Goal: Task Accomplishment & Management: Complete application form

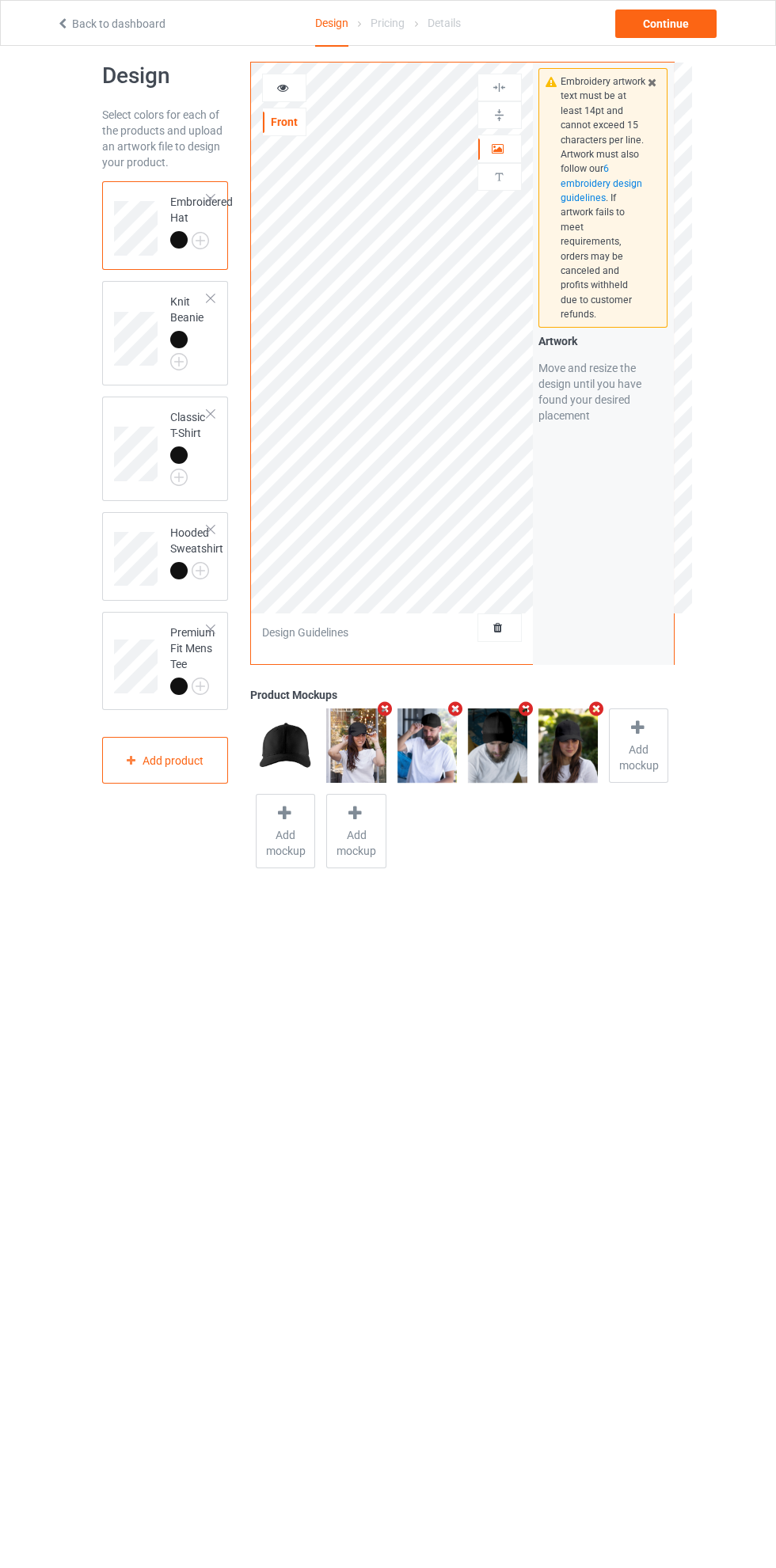
scroll to position [3, 0]
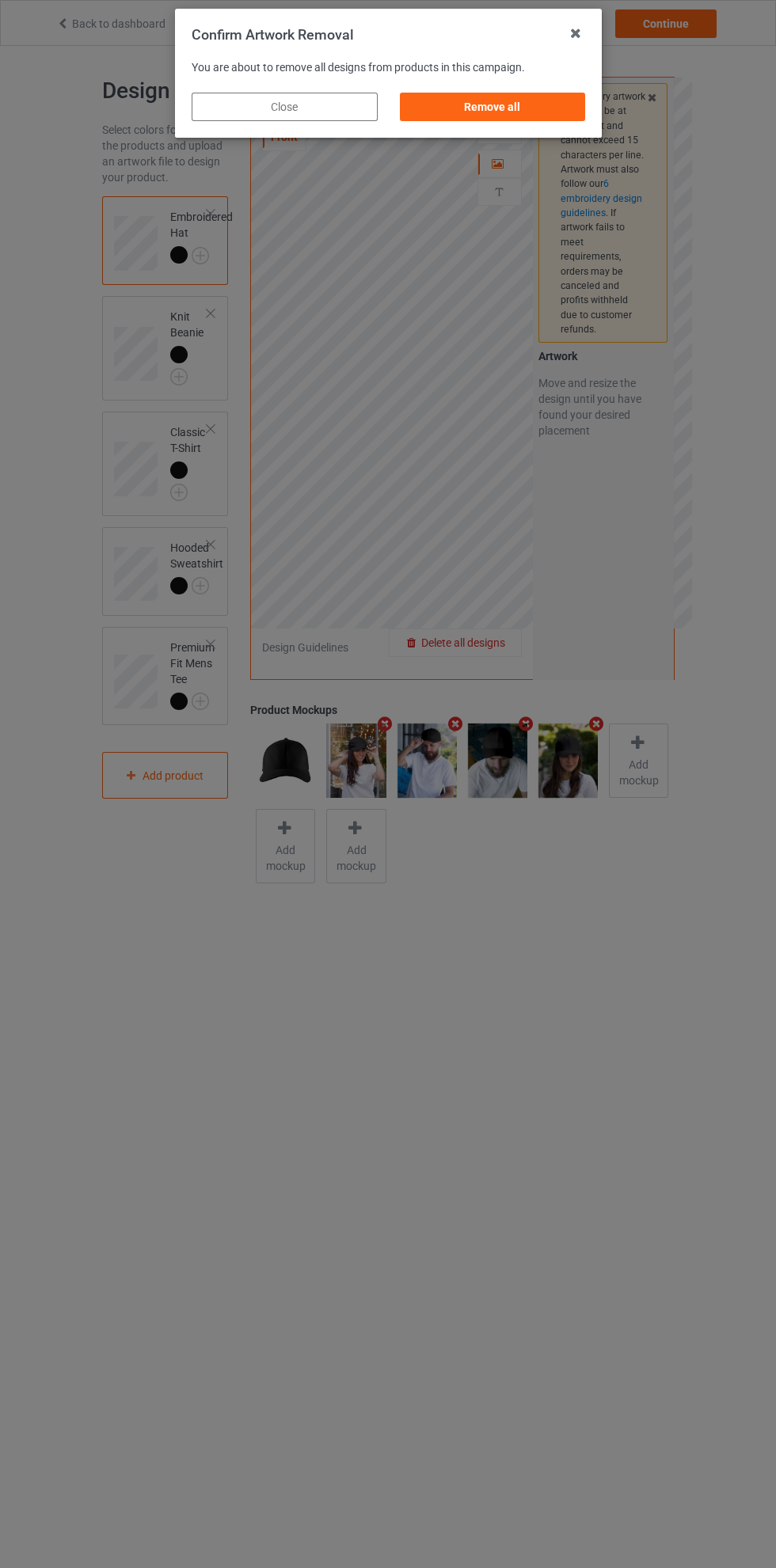
click at [511, 113] on div "Remove all" at bounding box center [491, 107] width 186 height 28
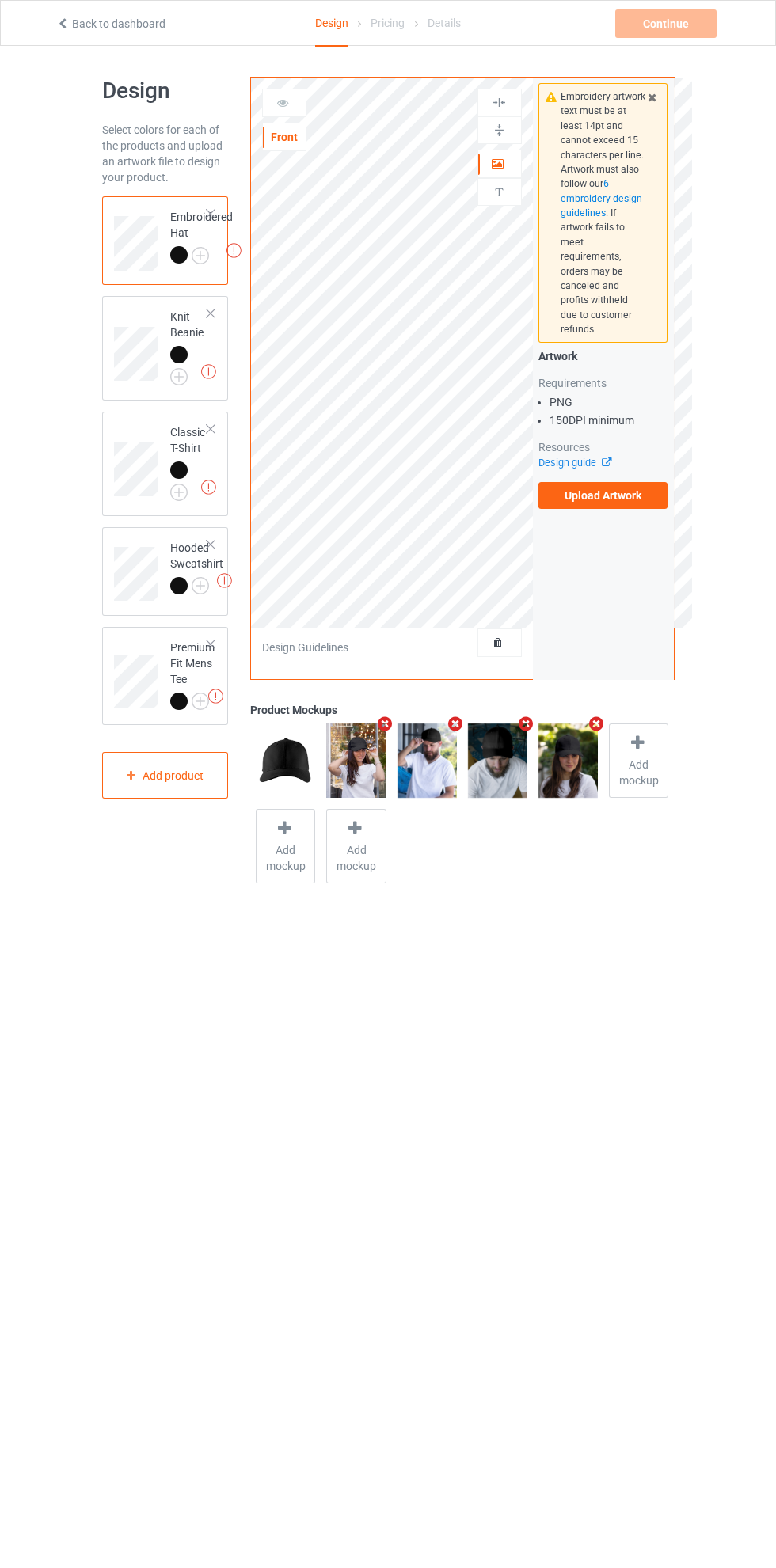
click at [627, 487] on label "Upload Artwork" at bounding box center [603, 496] width 130 height 27
click at [0, 0] on input "Upload Artwork" at bounding box center [0, 0] width 0 height 0
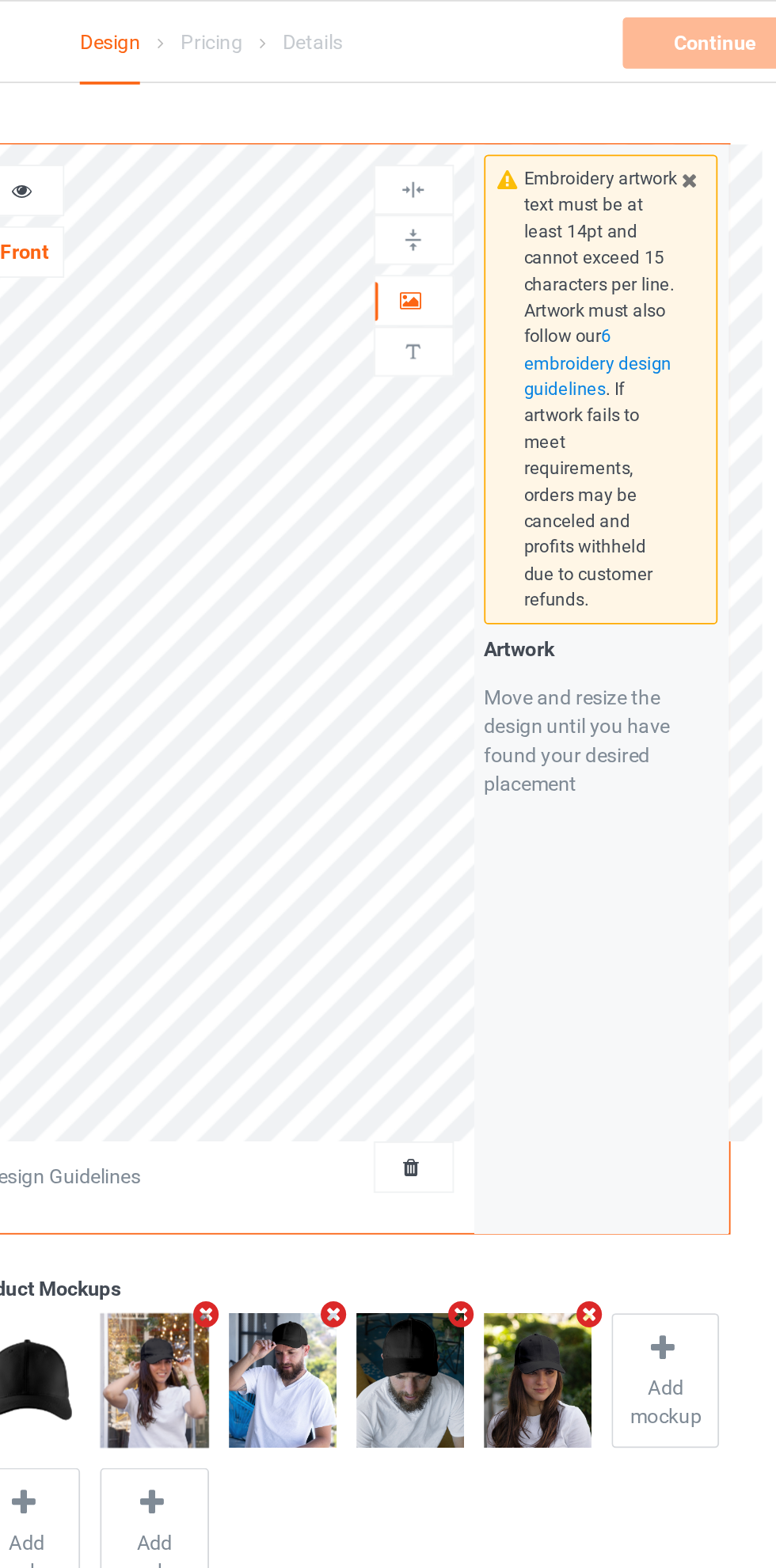
click at [501, 166] on icon at bounding box center [498, 164] width 13 height 11
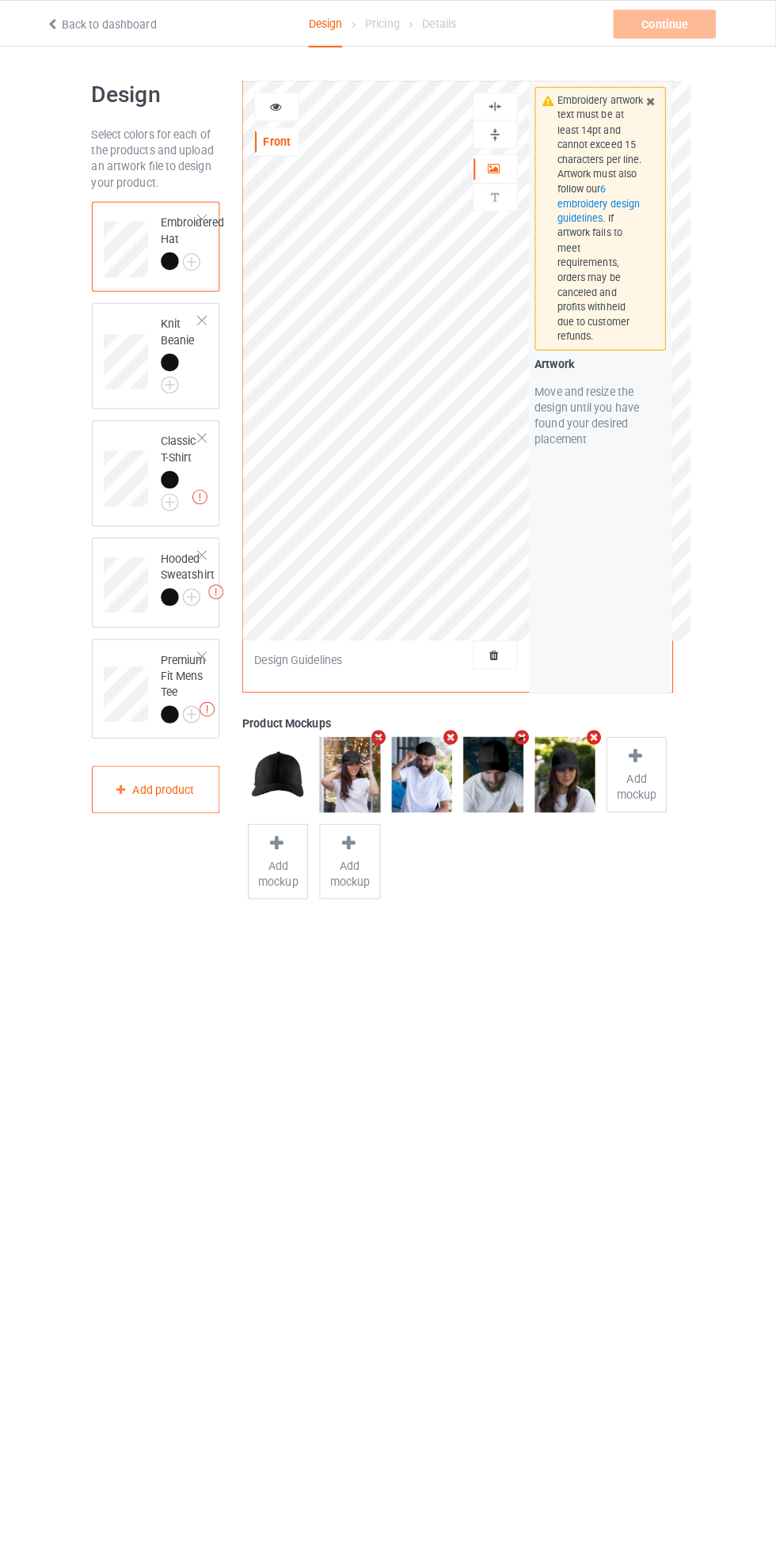
click at [210, 431] on div at bounding box center [210, 431] width 11 height 11
click at [212, 434] on div at bounding box center [210, 431] width 11 height 11
click at [210, 431] on div at bounding box center [210, 431] width 11 height 11
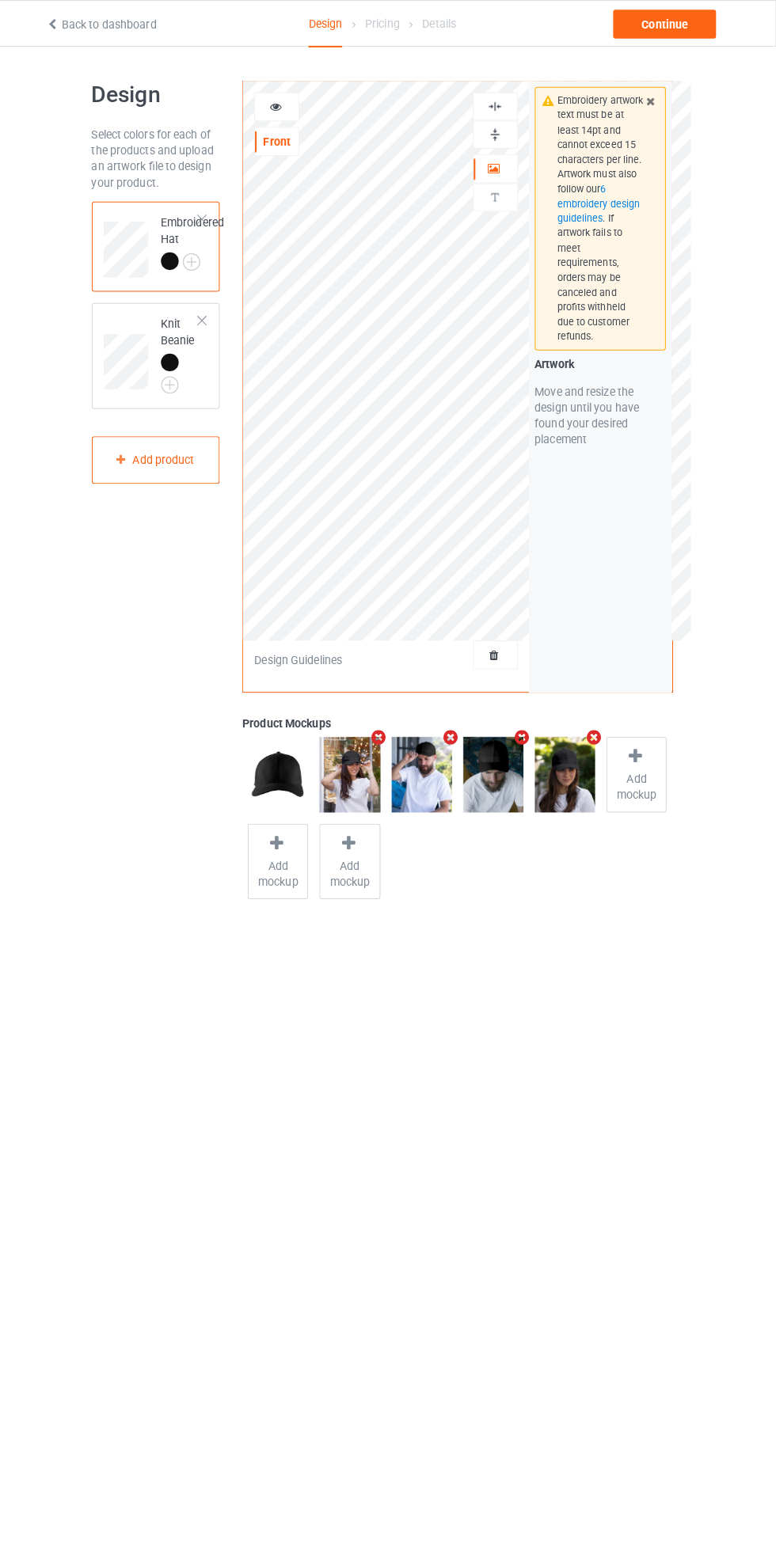
click at [183, 261] on div at bounding box center [179, 257] width 18 height 18
click at [0, 0] on img at bounding box center [0, 0] width 0 height 0
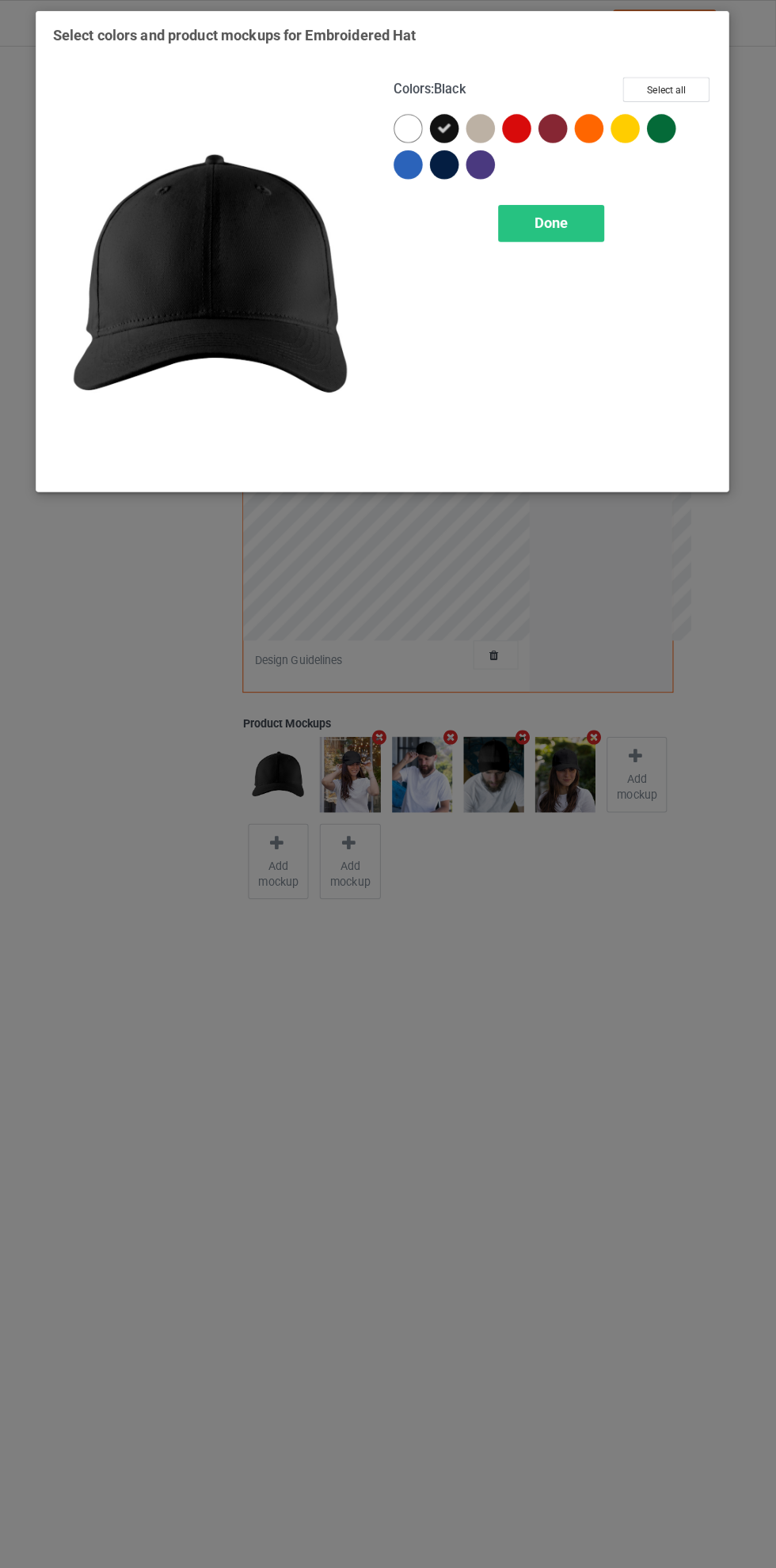
click at [502, 172] on div at bounding box center [488, 165] width 36 height 36
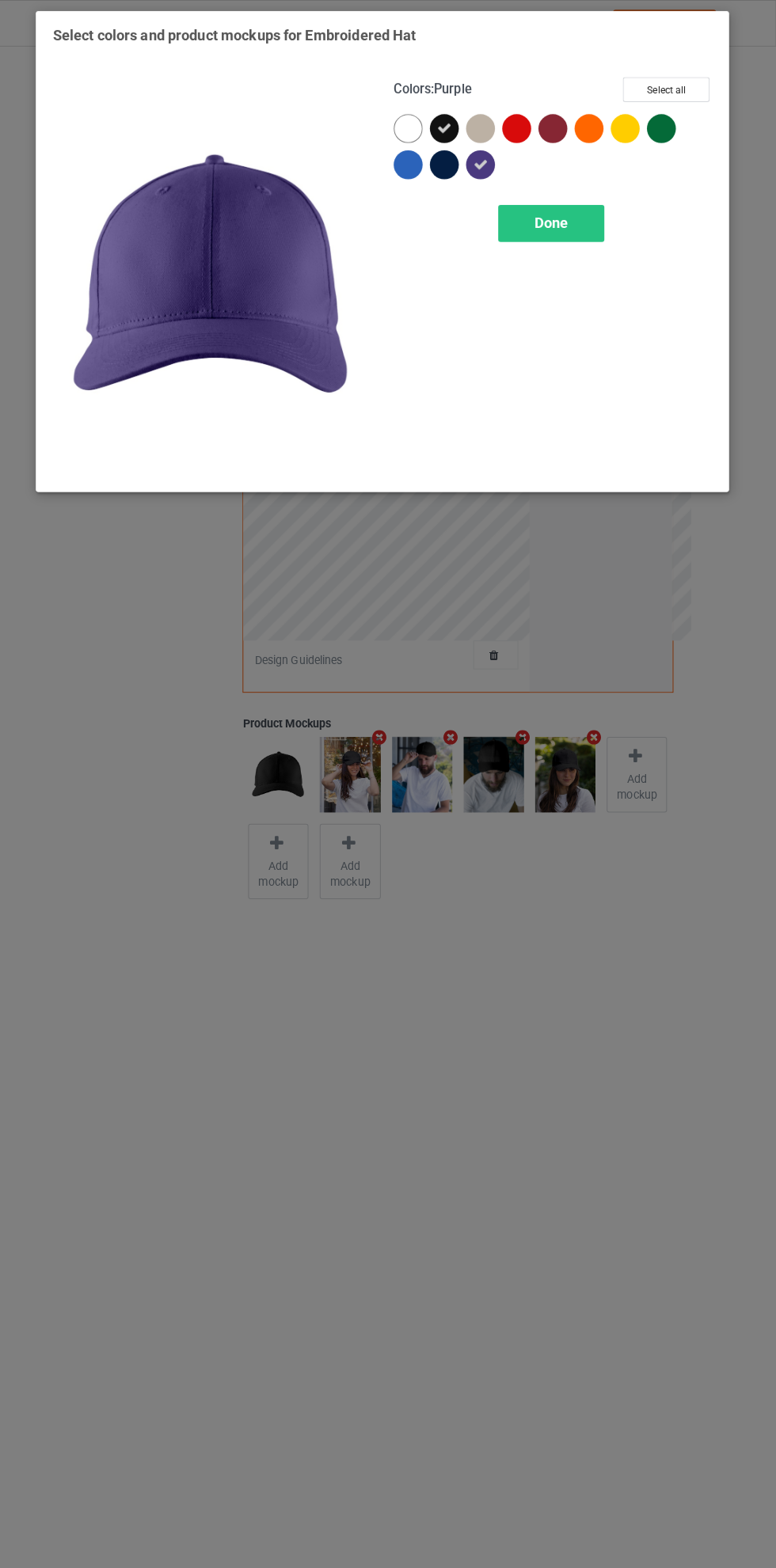
click at [448, 173] on div at bounding box center [449, 162] width 28 height 28
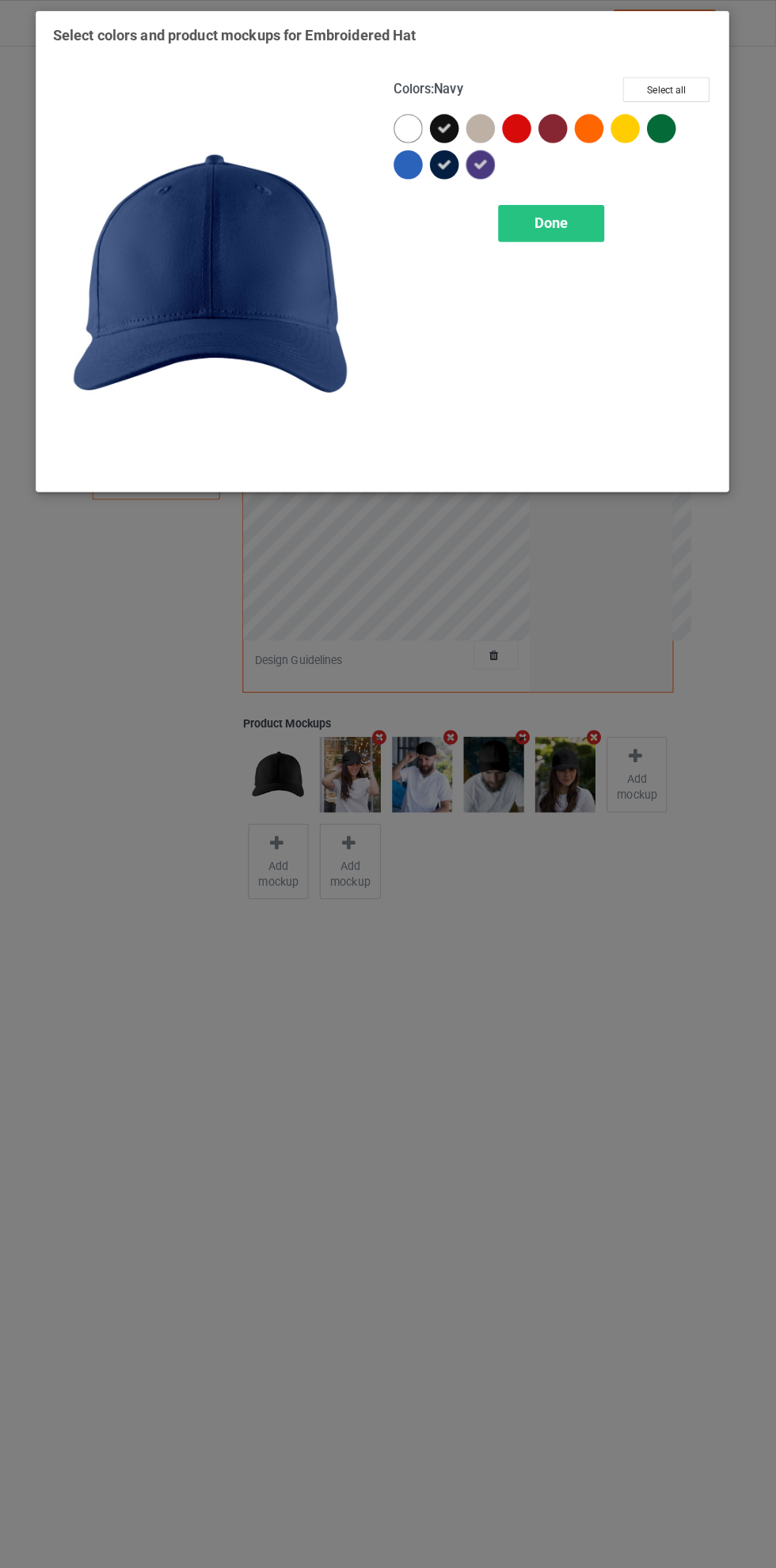
click at [446, 122] on icon at bounding box center [448, 126] width 14 height 14
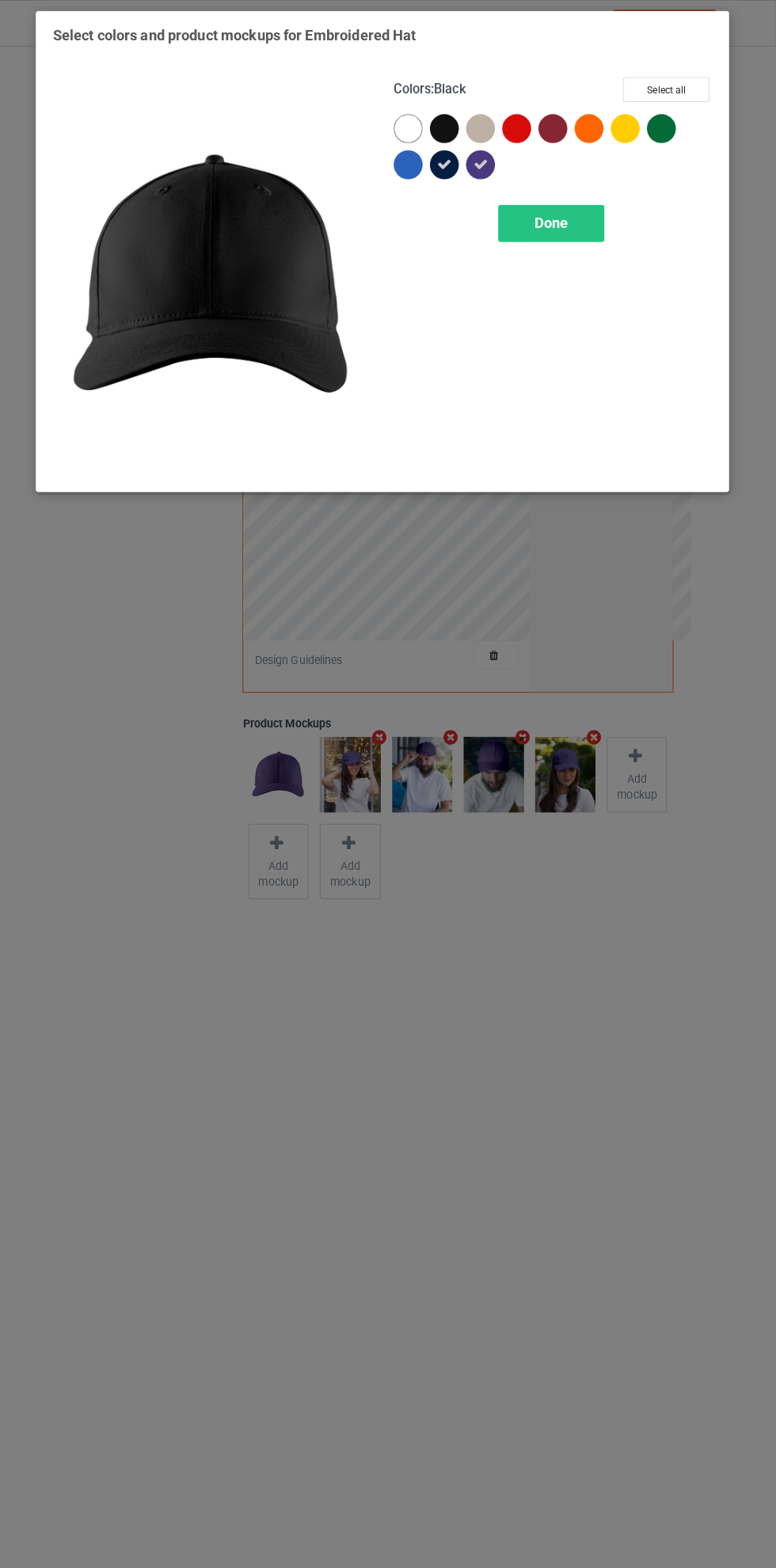
click at [559, 130] on div at bounding box center [556, 127] width 28 height 28
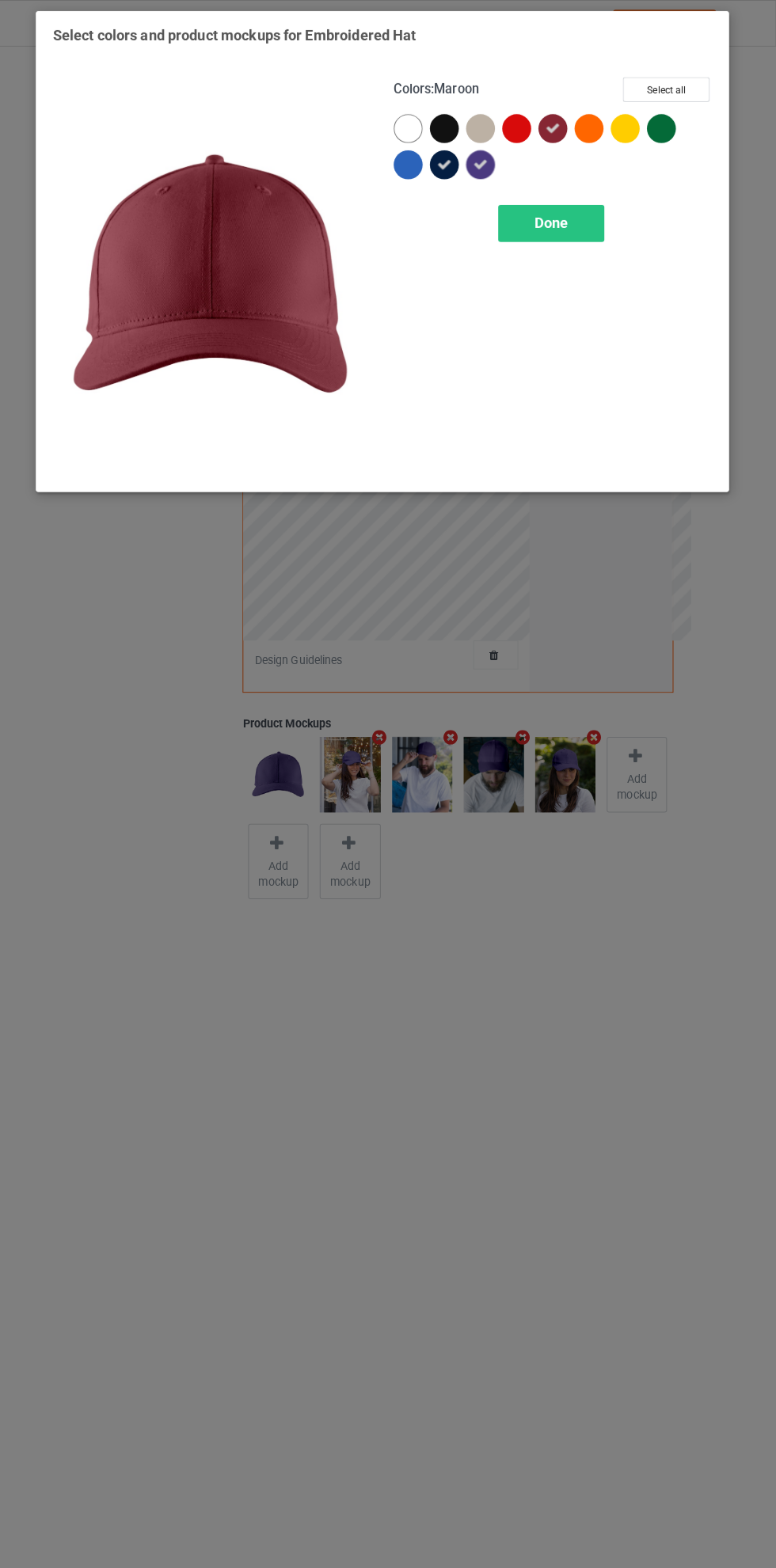
click at [560, 129] on icon at bounding box center [555, 126] width 14 height 14
click at [672, 127] on div at bounding box center [663, 127] width 28 height 28
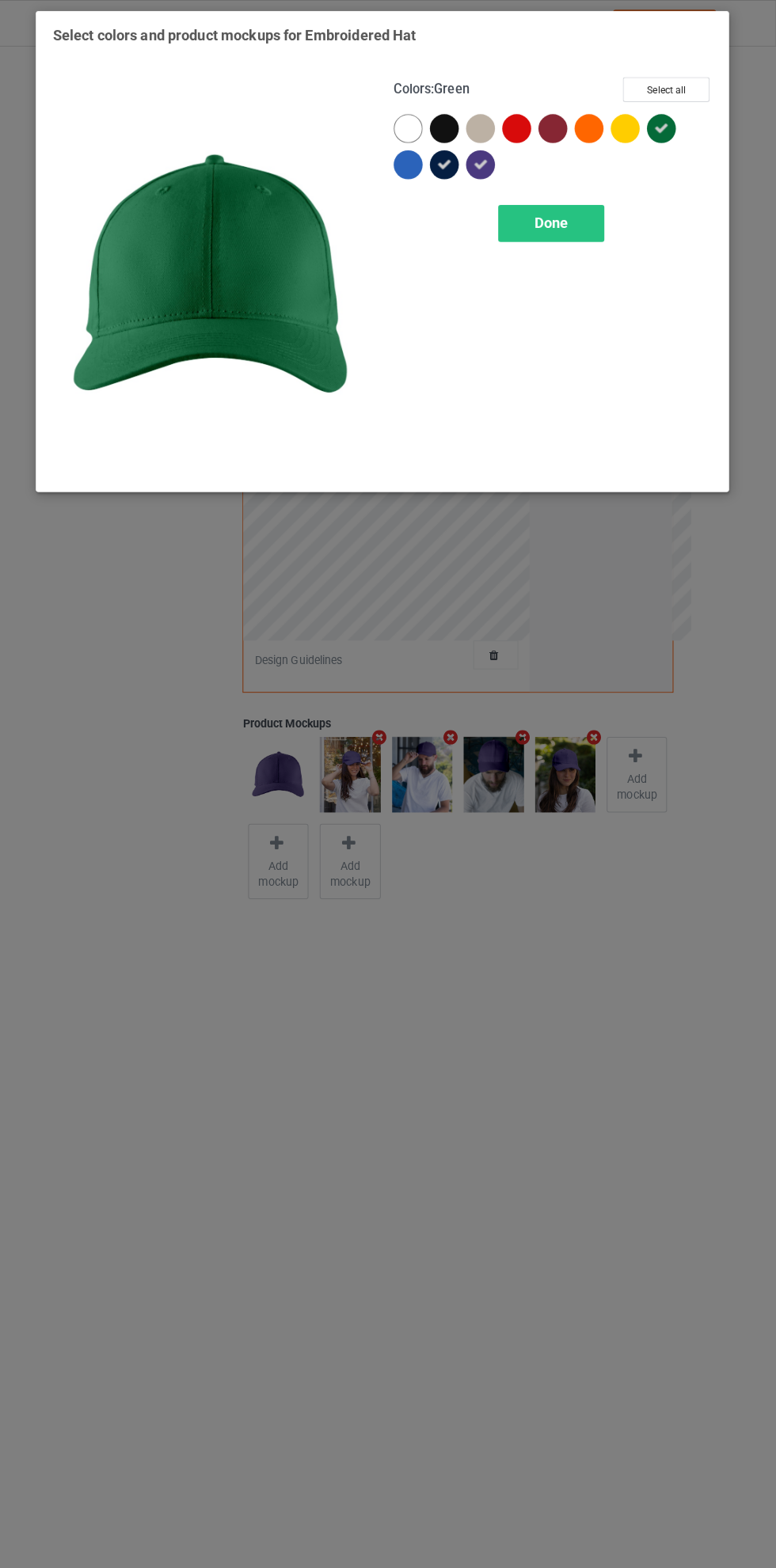
click at [590, 129] on div at bounding box center [592, 127] width 28 height 28
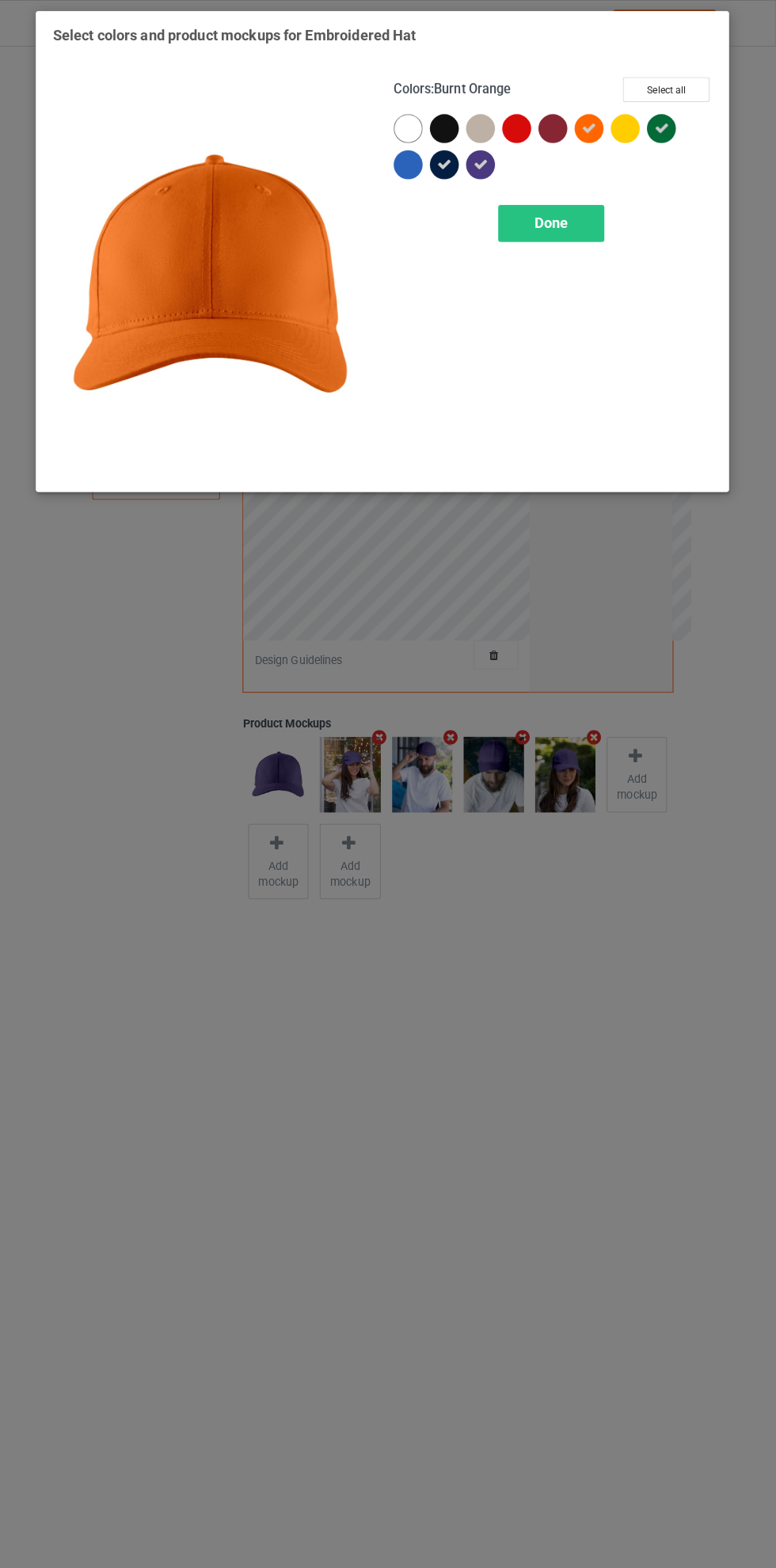
click at [663, 126] on icon at bounding box center [663, 126] width 14 height 14
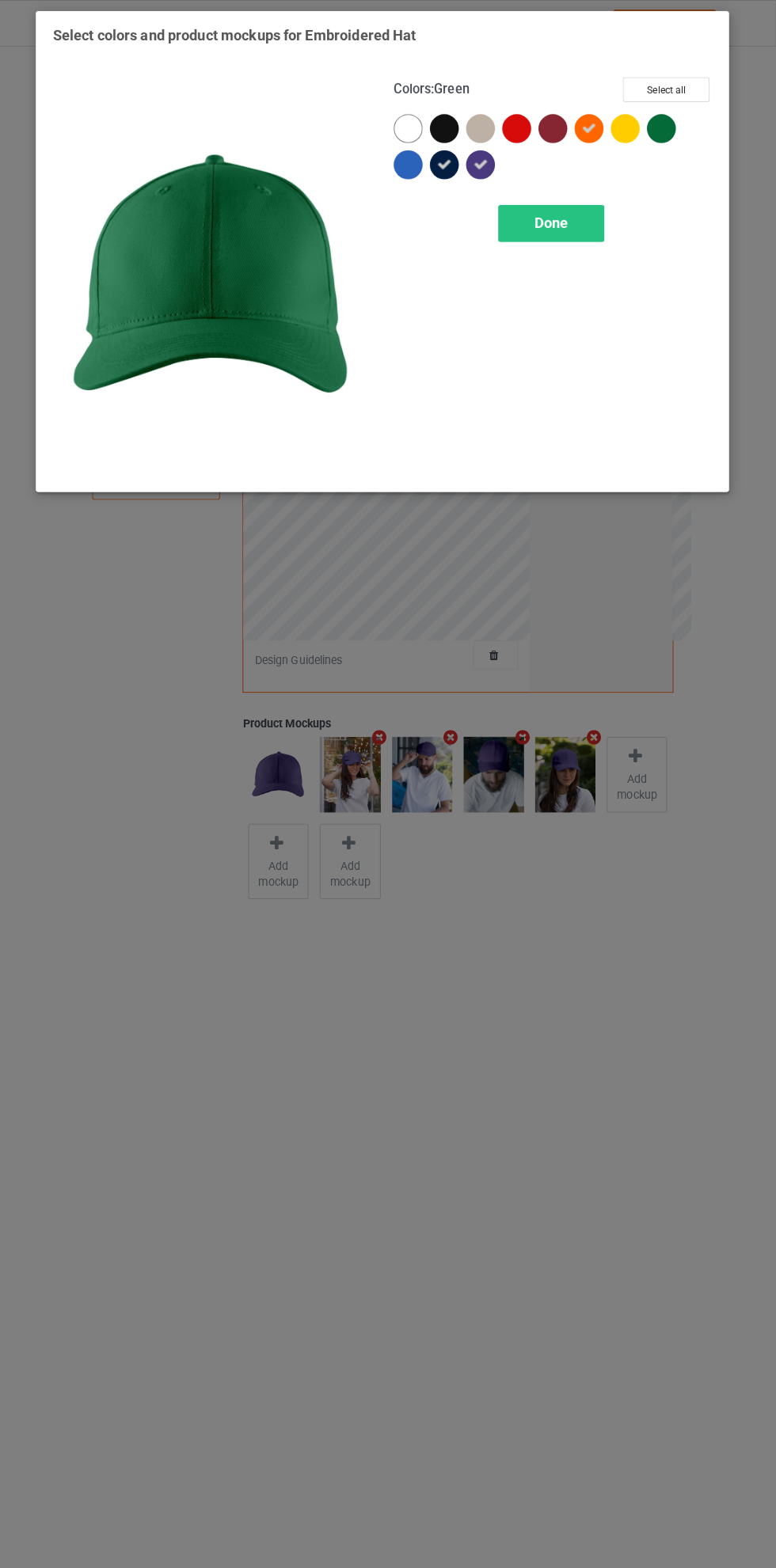
click at [513, 127] on div at bounding box center [520, 127] width 28 height 28
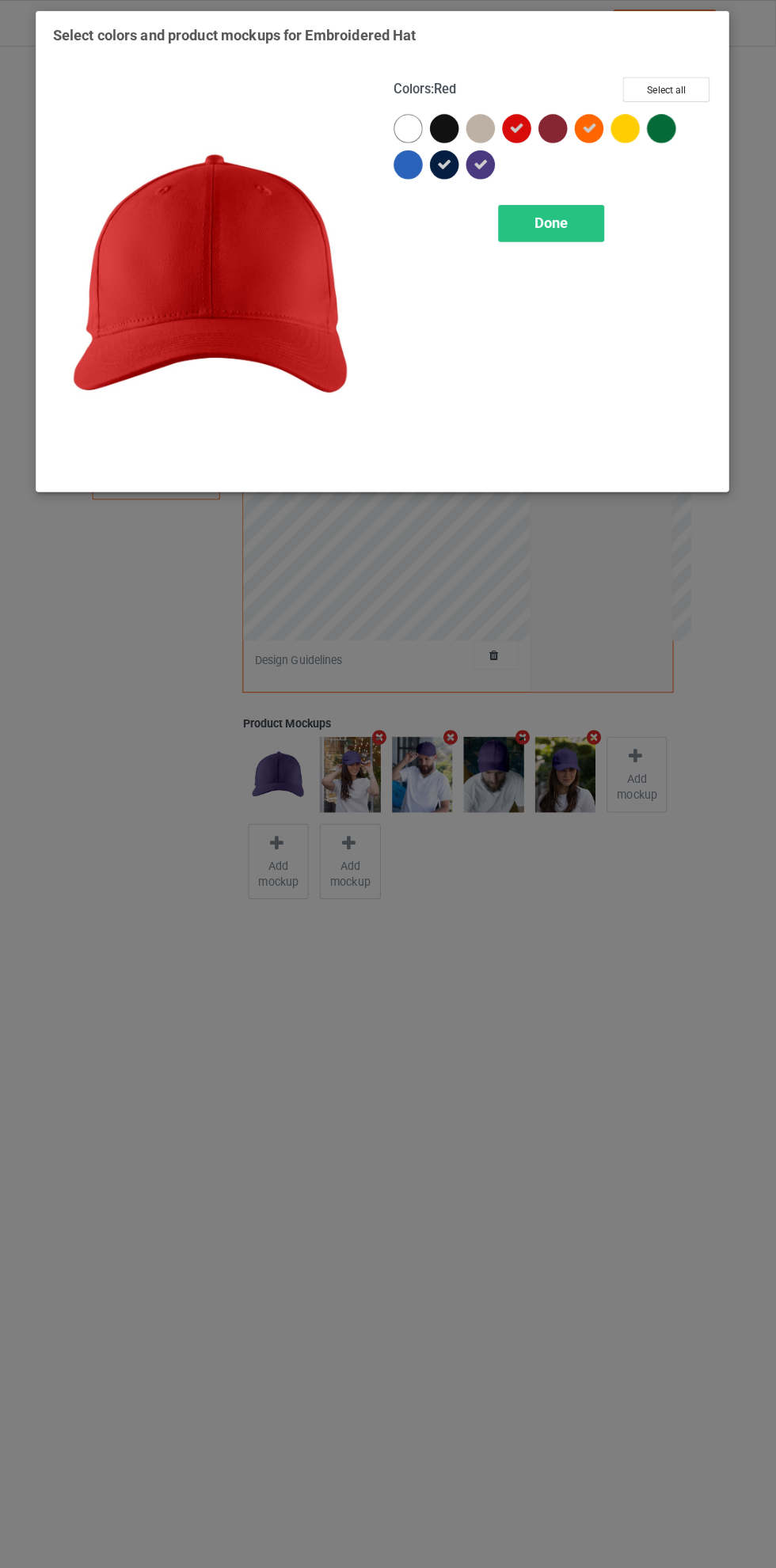
click at [519, 131] on icon at bounding box center [520, 126] width 14 height 14
click at [577, 218] on div "Done" at bounding box center [553, 220] width 104 height 37
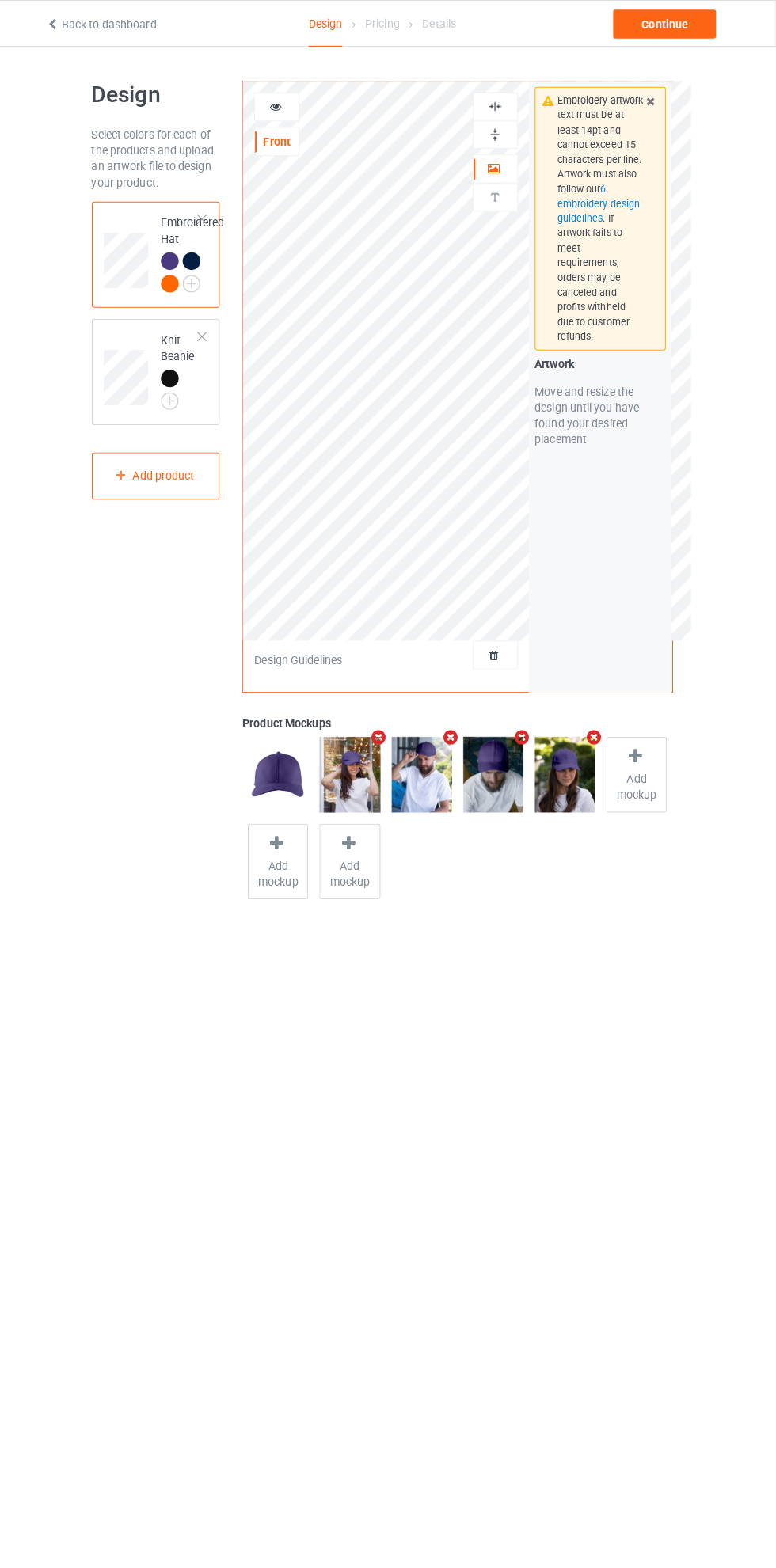
click at [0, 0] on img at bounding box center [0, 0] width 0 height 0
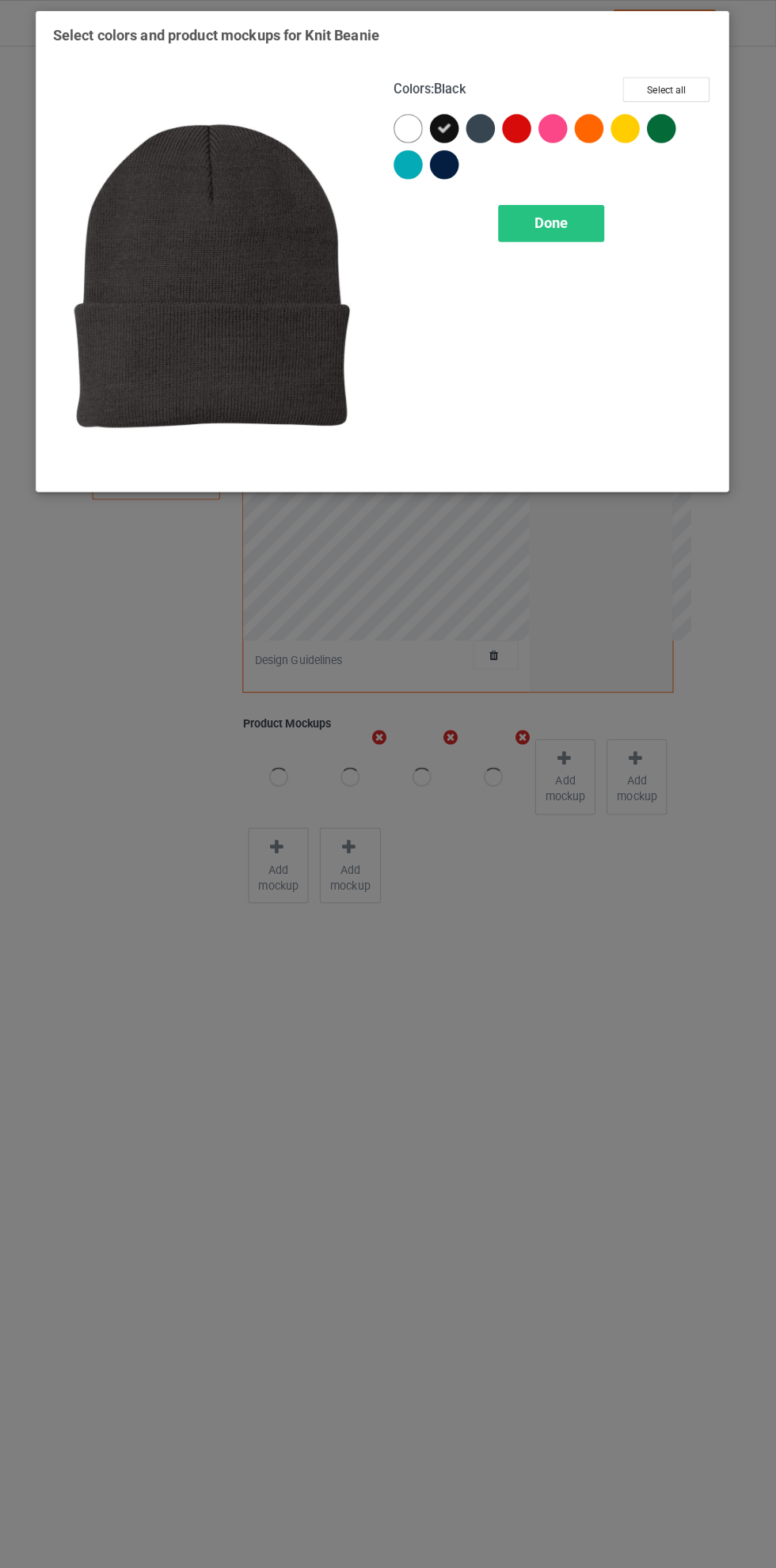
click at [418, 166] on div at bounding box center [413, 162] width 28 height 28
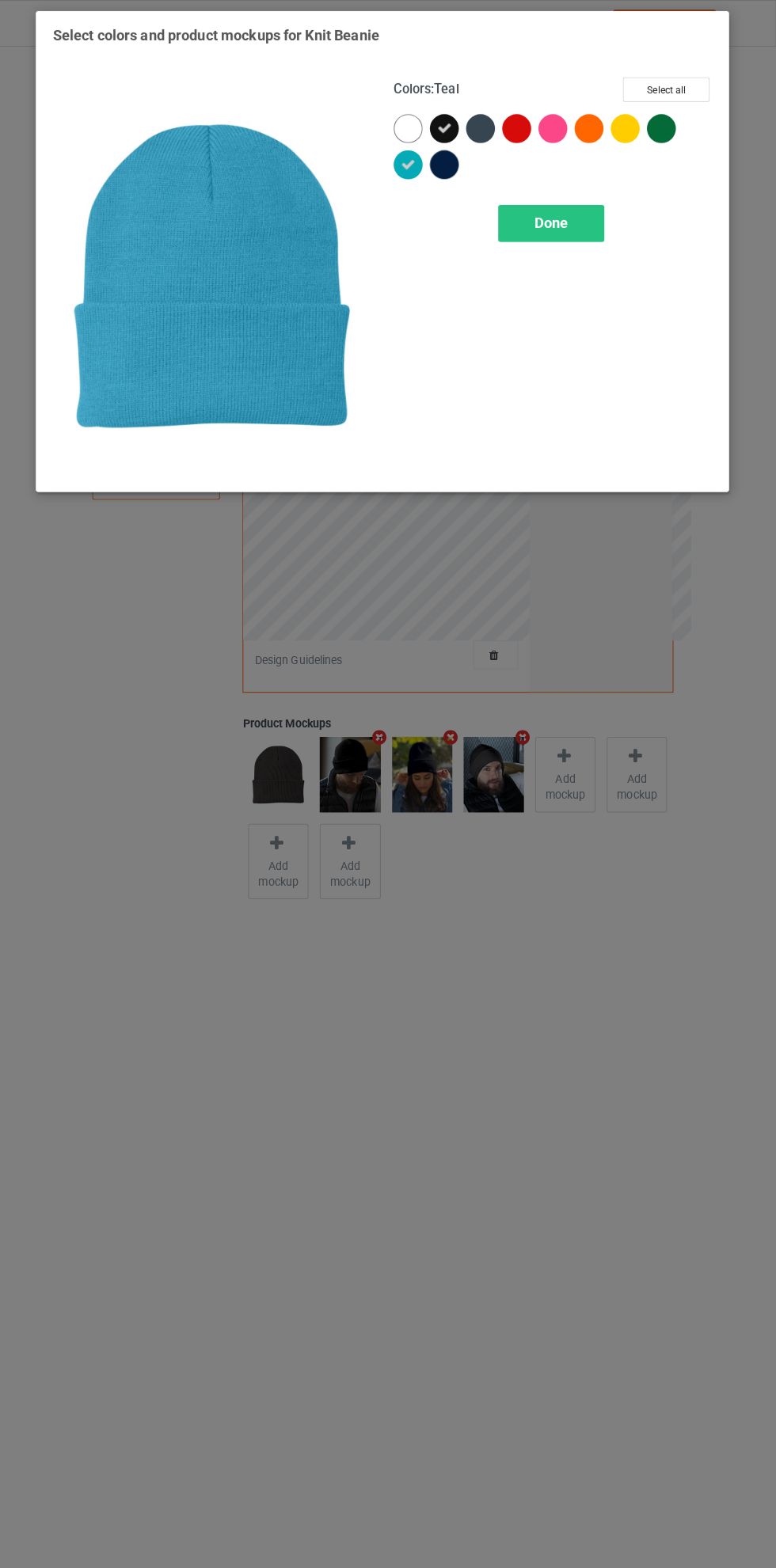
click at [455, 172] on div at bounding box center [449, 162] width 28 height 28
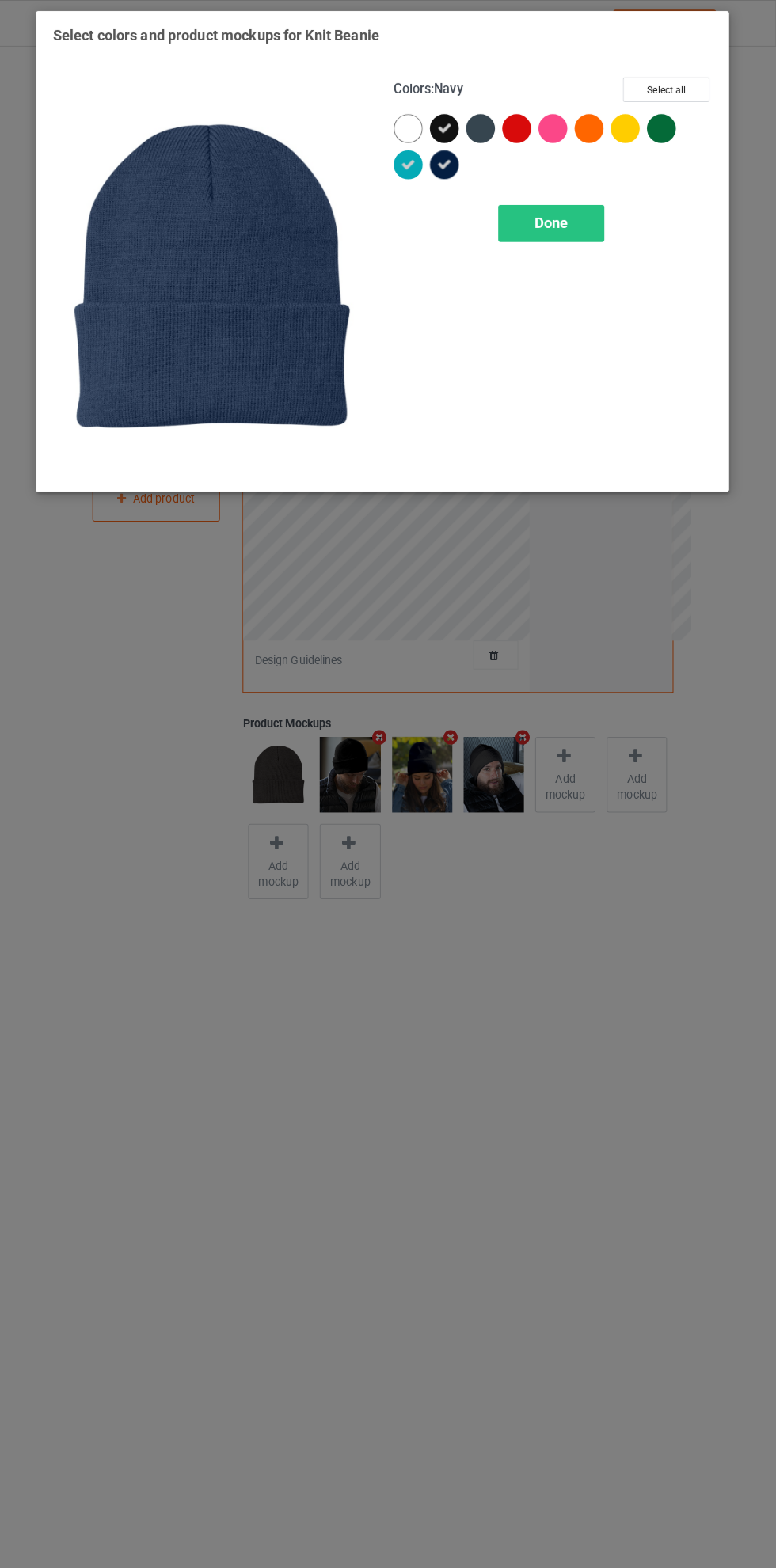
click at [481, 131] on div at bounding box center [485, 127] width 28 height 28
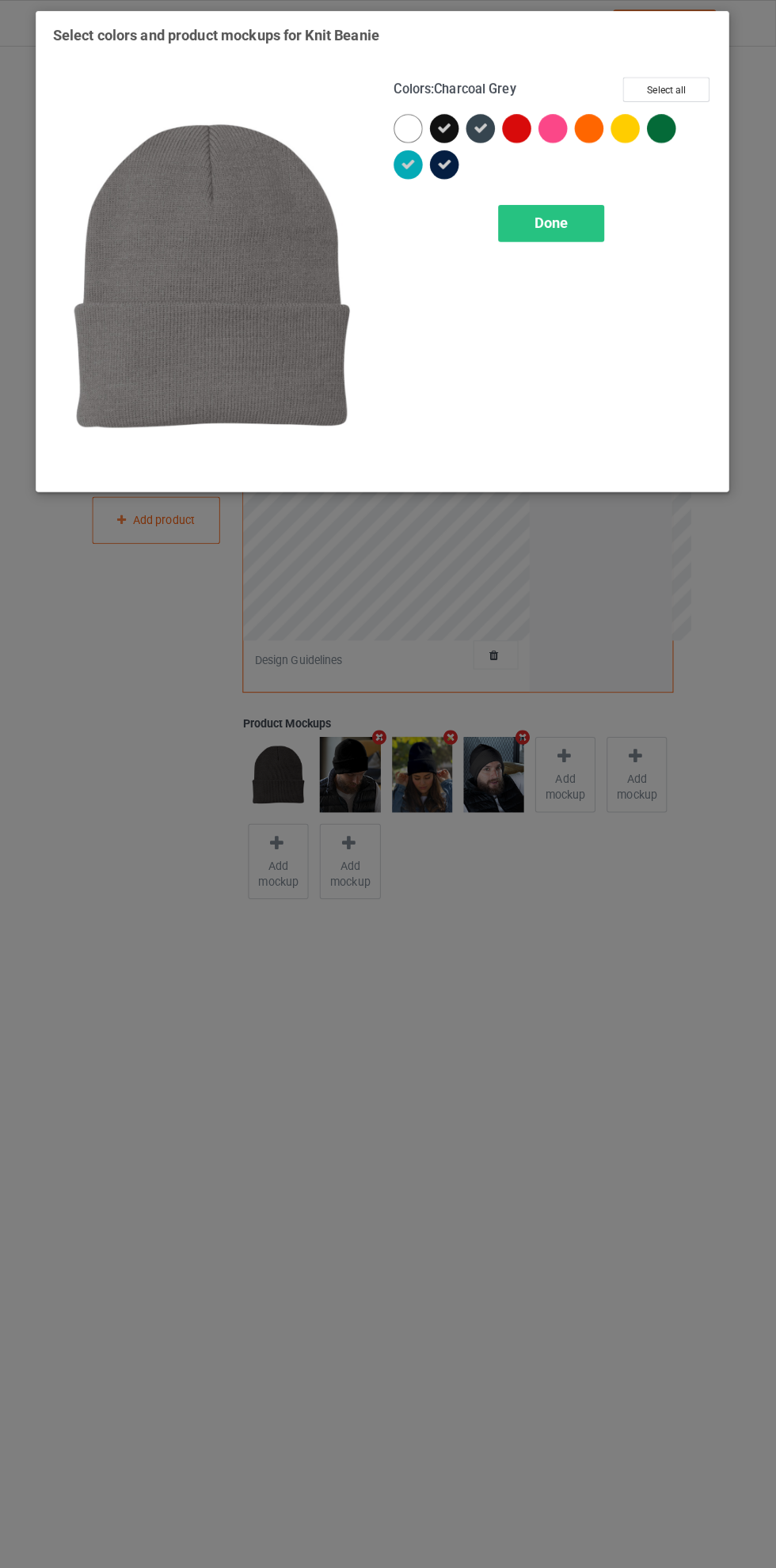
click at [451, 131] on icon at bounding box center [448, 126] width 14 height 14
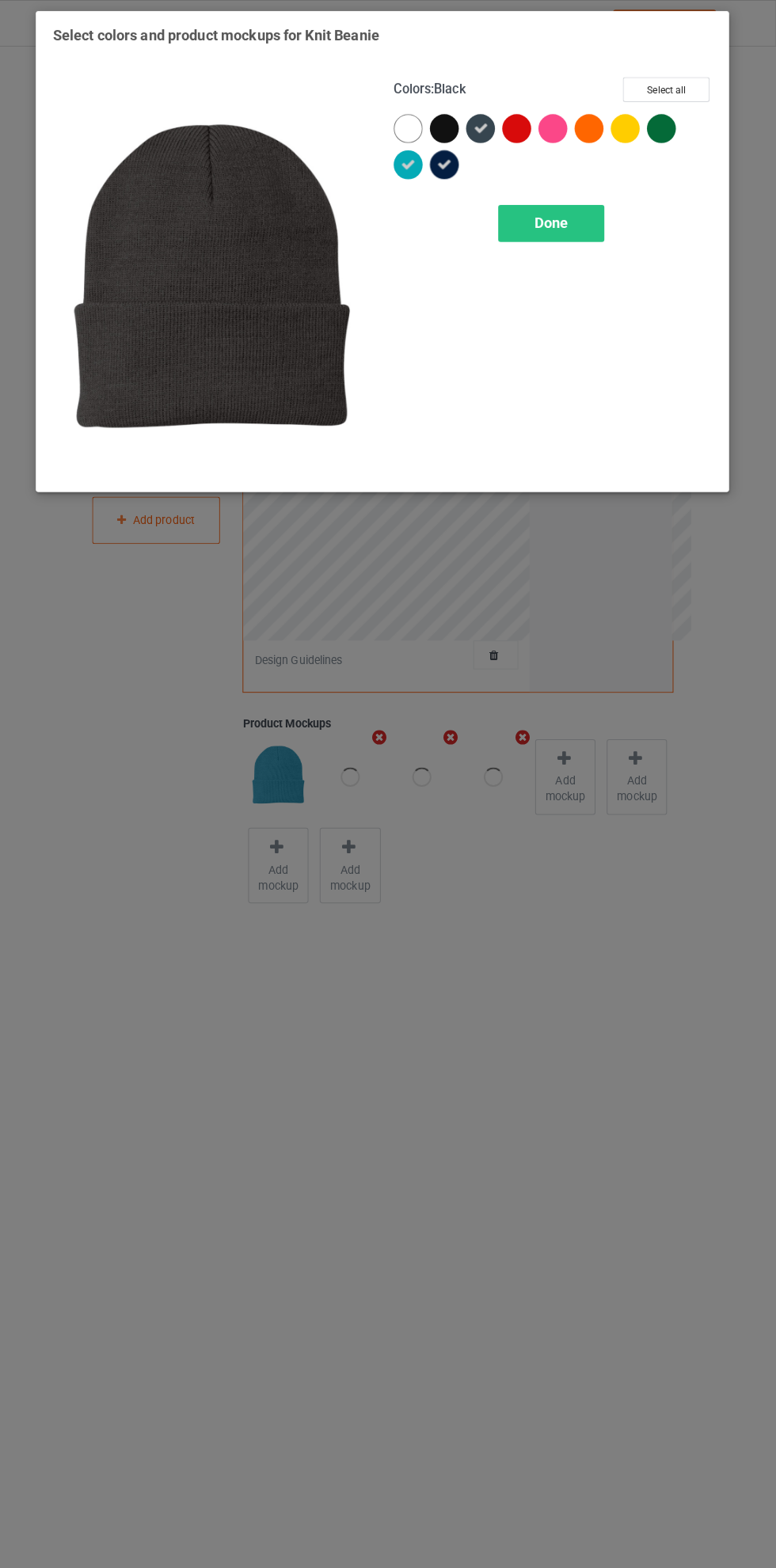
click at [450, 131] on div at bounding box center [449, 127] width 28 height 28
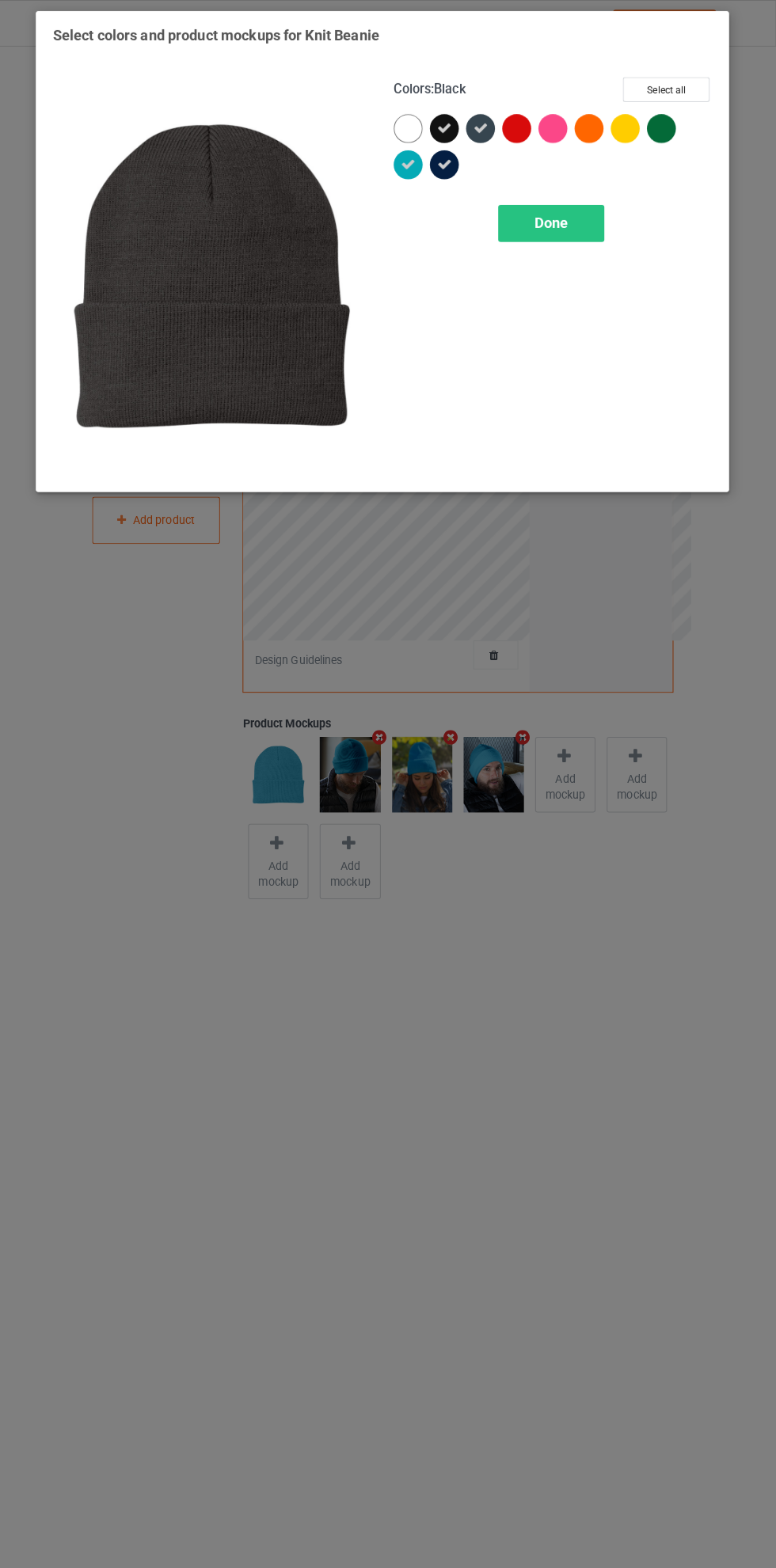
click at [582, 220] on div "Done" at bounding box center [553, 220] width 104 height 37
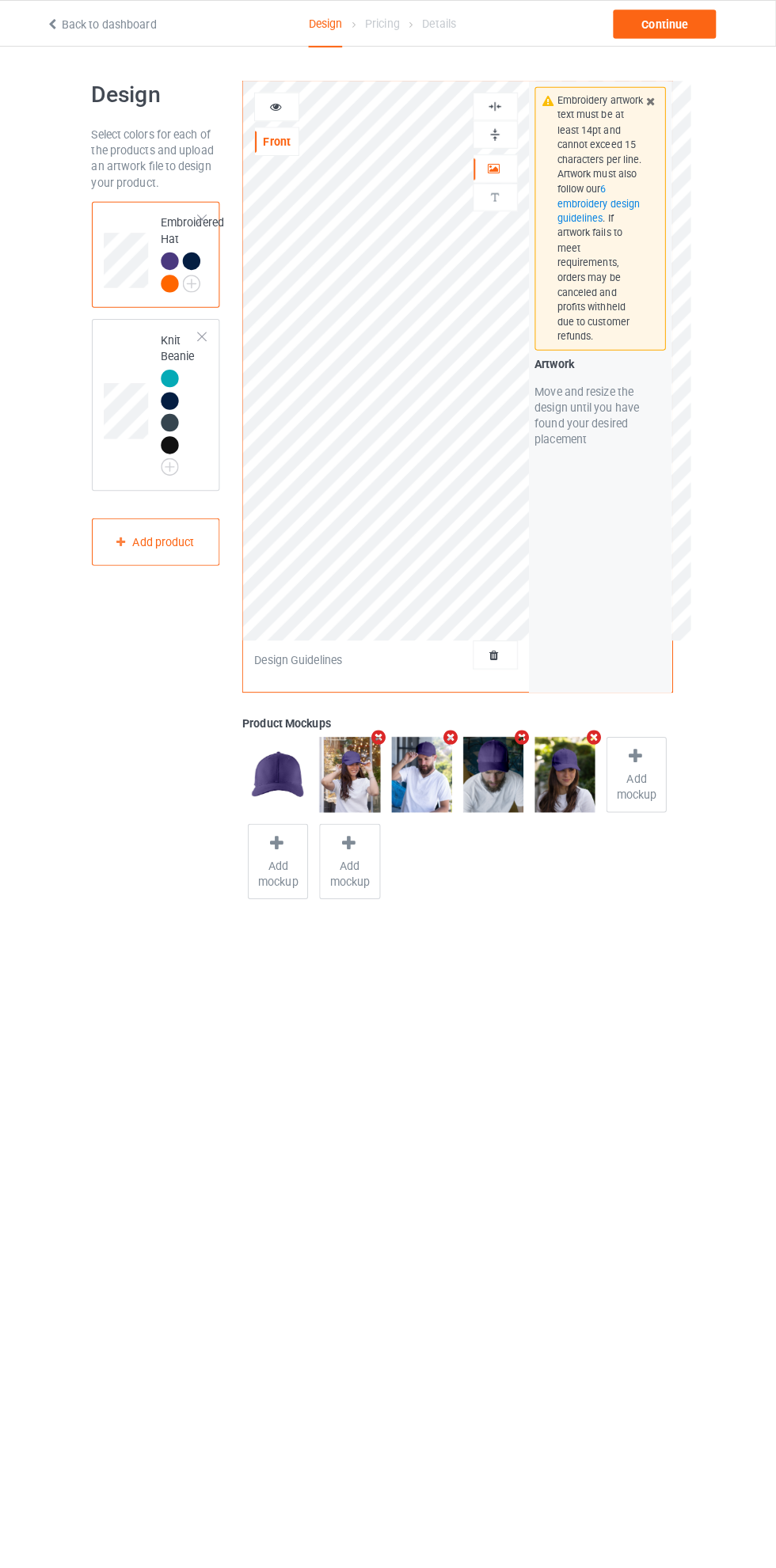
click at [204, 255] on div at bounding box center [200, 257] width 18 height 18
click at [694, 27] on div "Continue" at bounding box center [665, 23] width 101 height 28
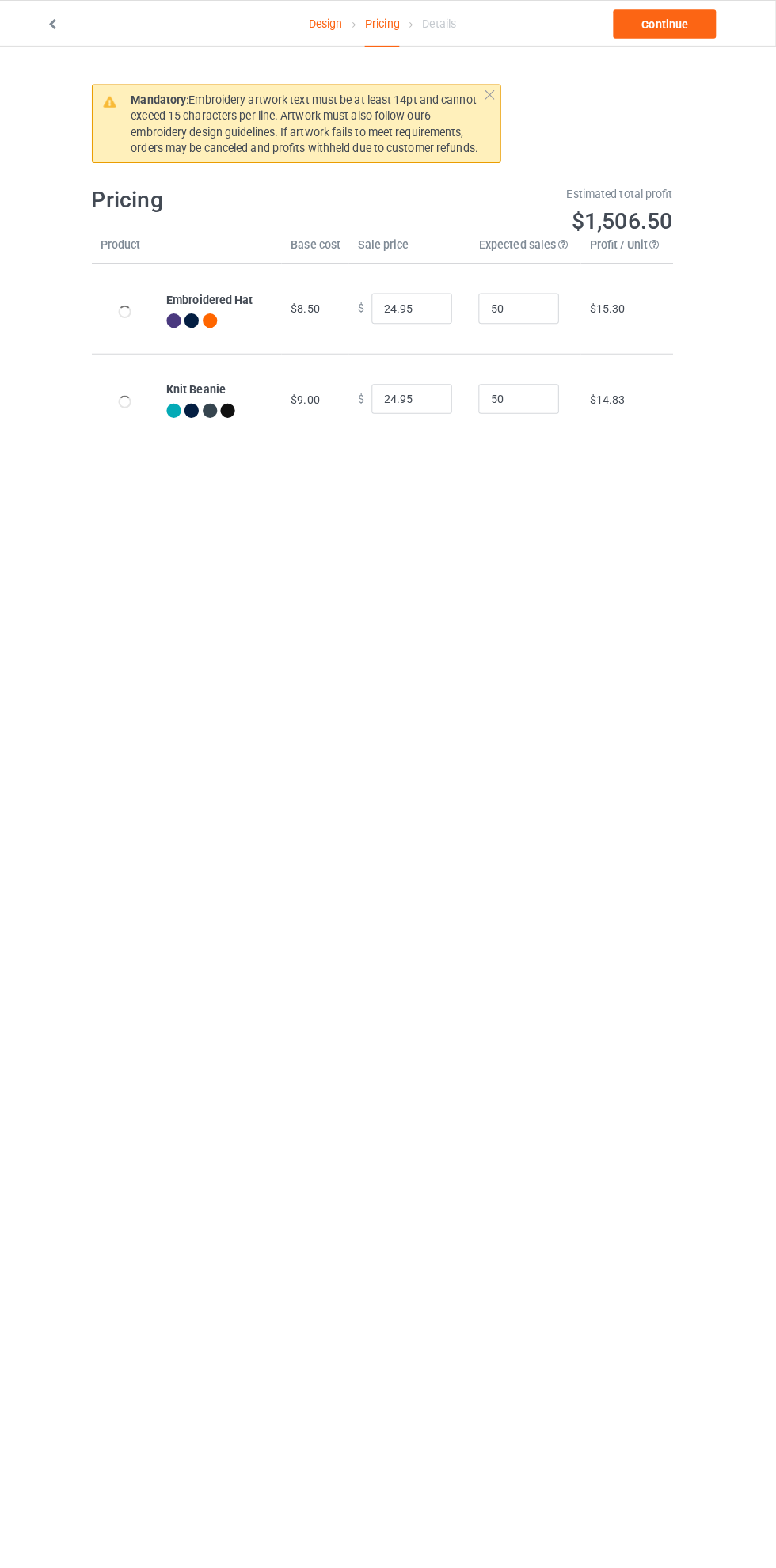
click at [332, 18] on link "Design" at bounding box center [332, 23] width 33 height 44
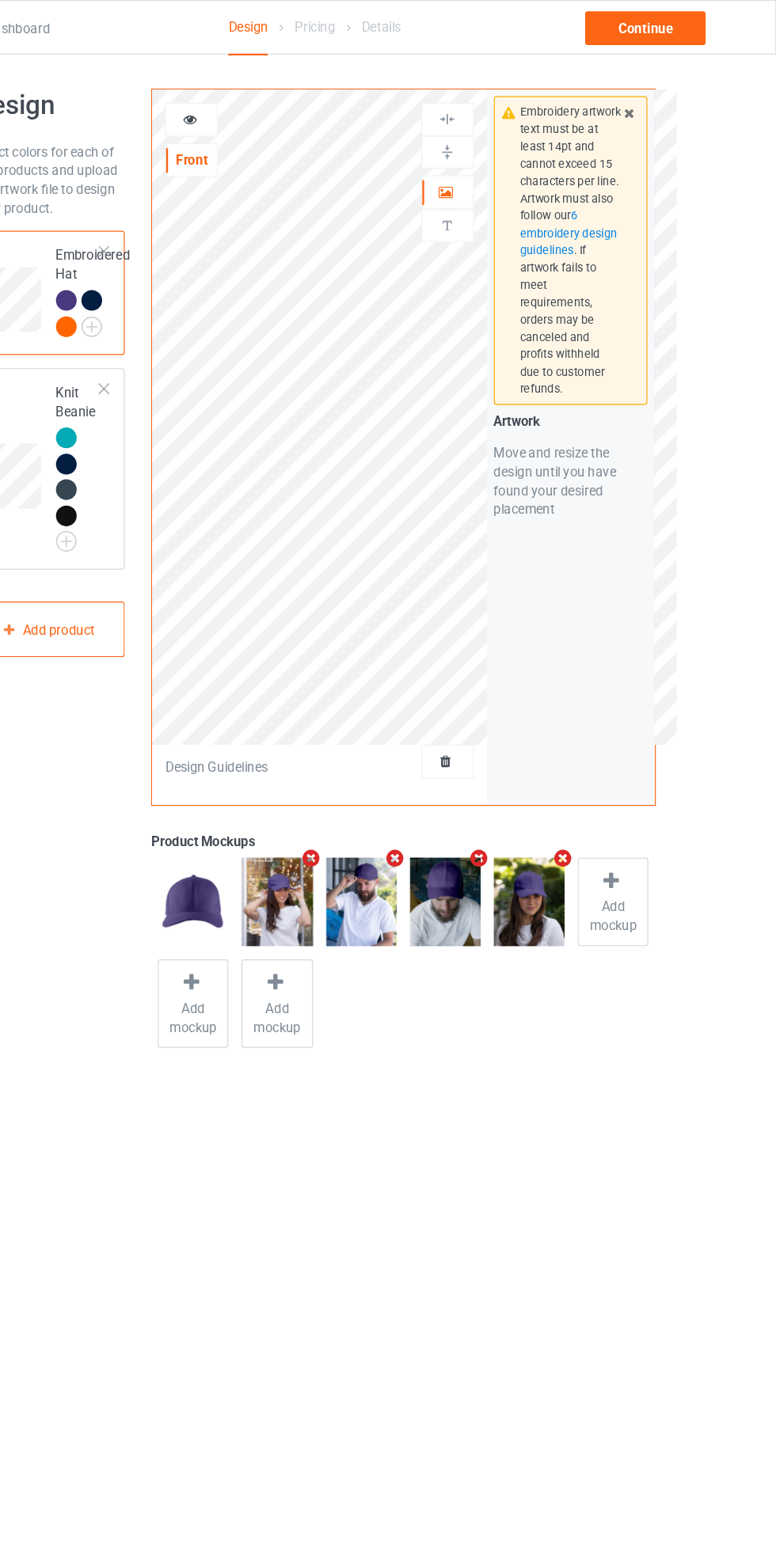
scroll to position [5, 0]
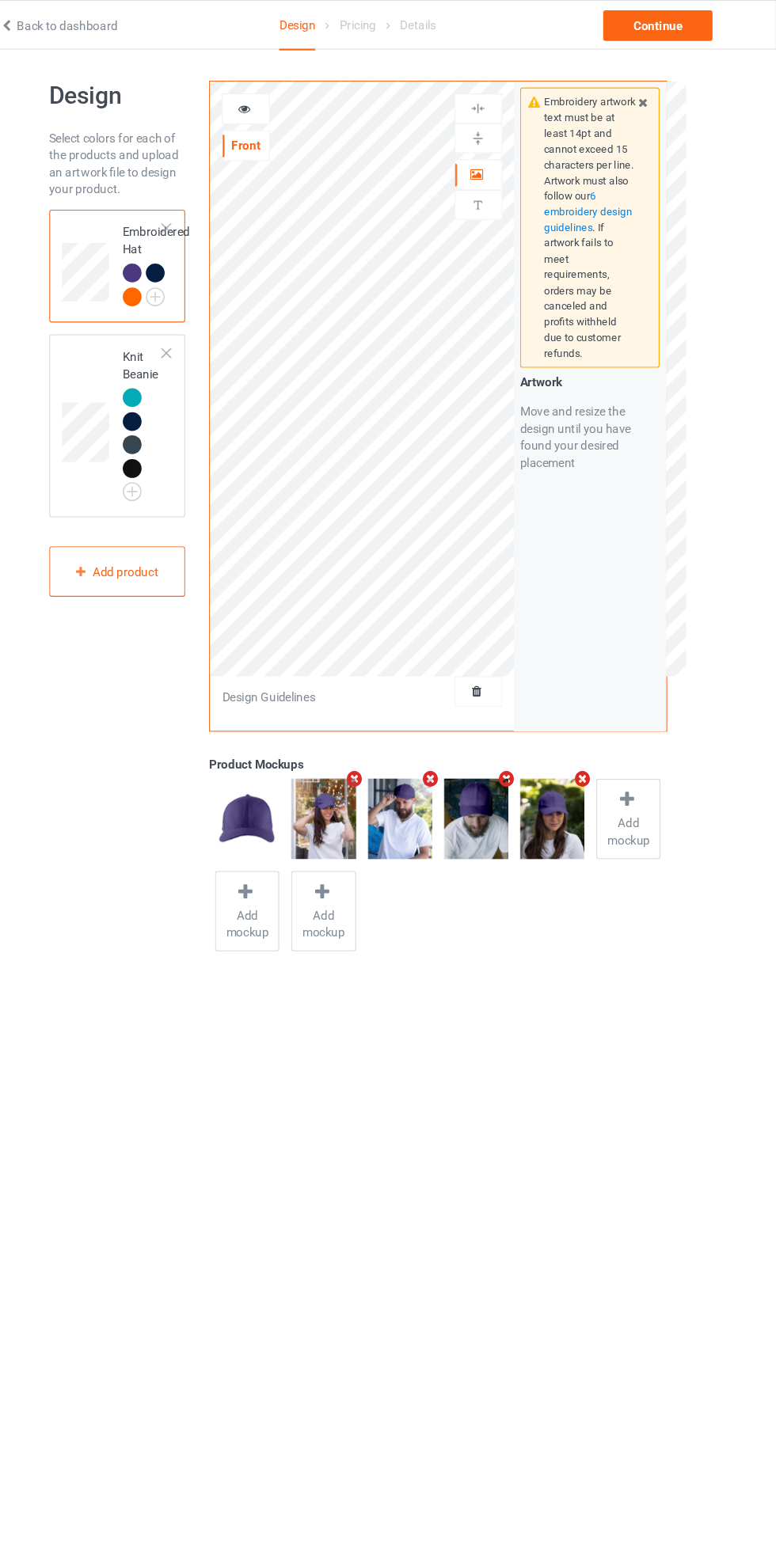
click at [659, 15] on div "Continue" at bounding box center [665, 23] width 101 height 28
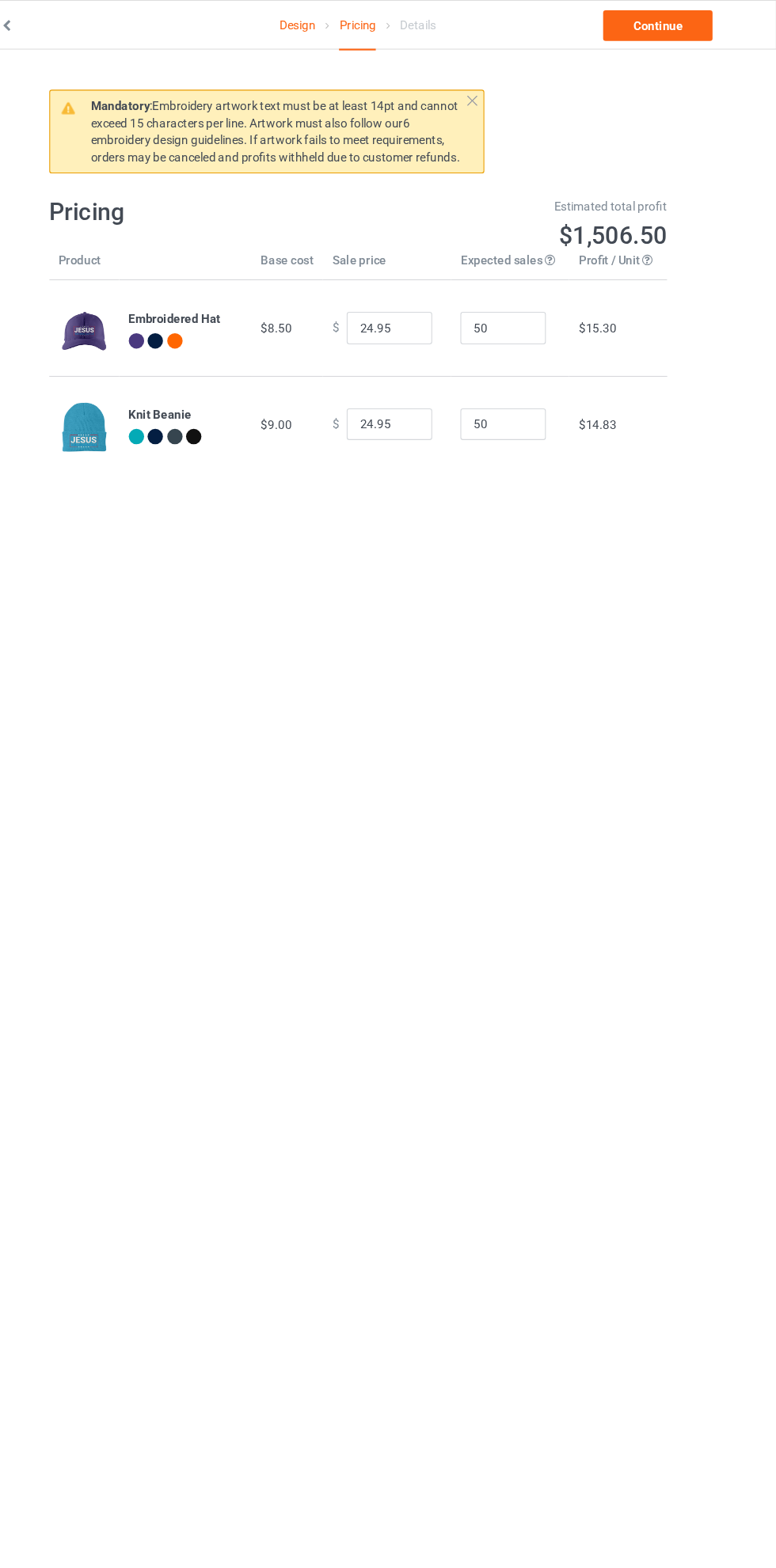
click at [689, 25] on link "Continue" at bounding box center [665, 23] width 101 height 28
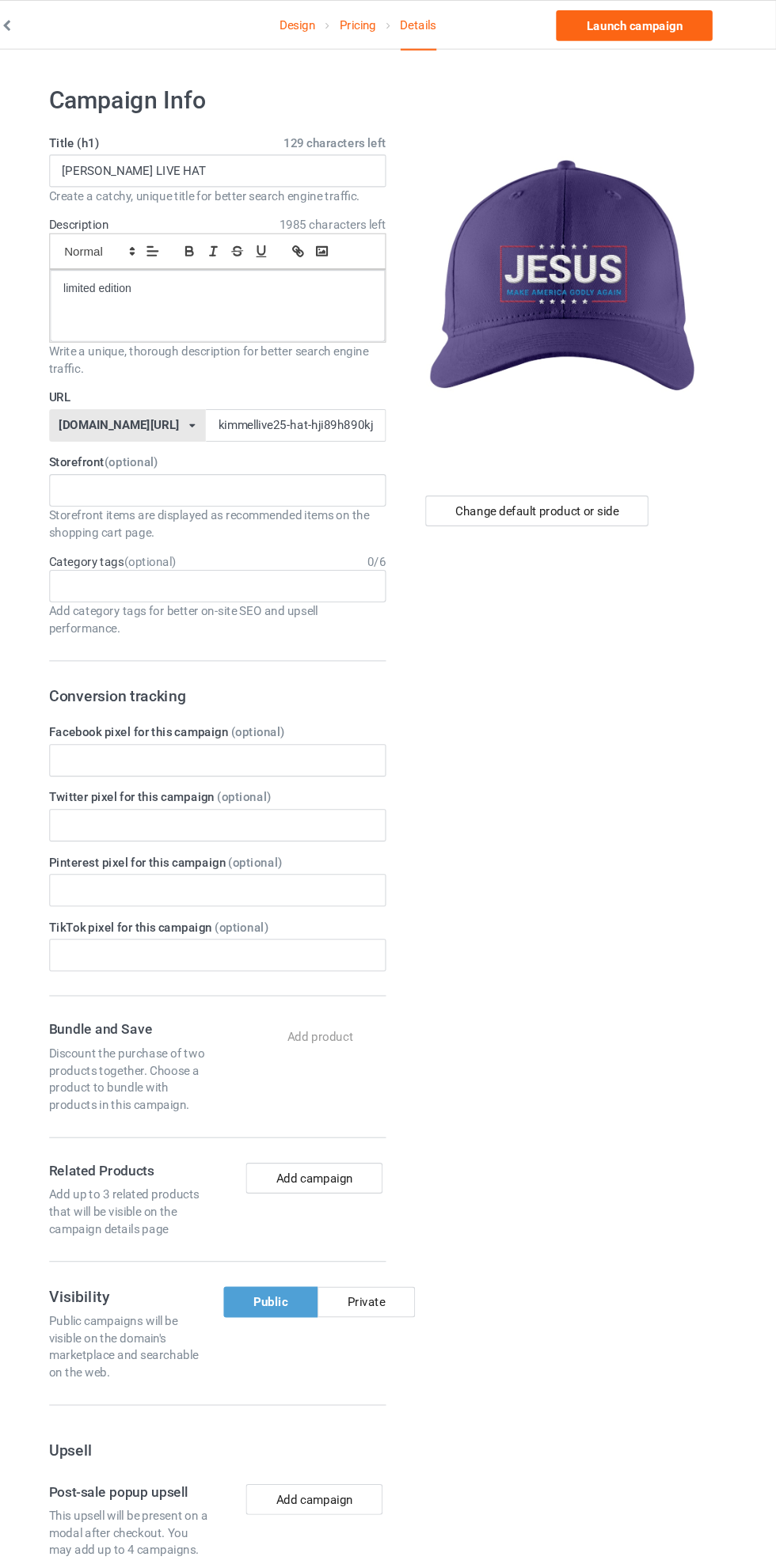
click at [299, 132] on label "Title (h1) 129 characters left" at bounding box center [258, 132] width 312 height 16
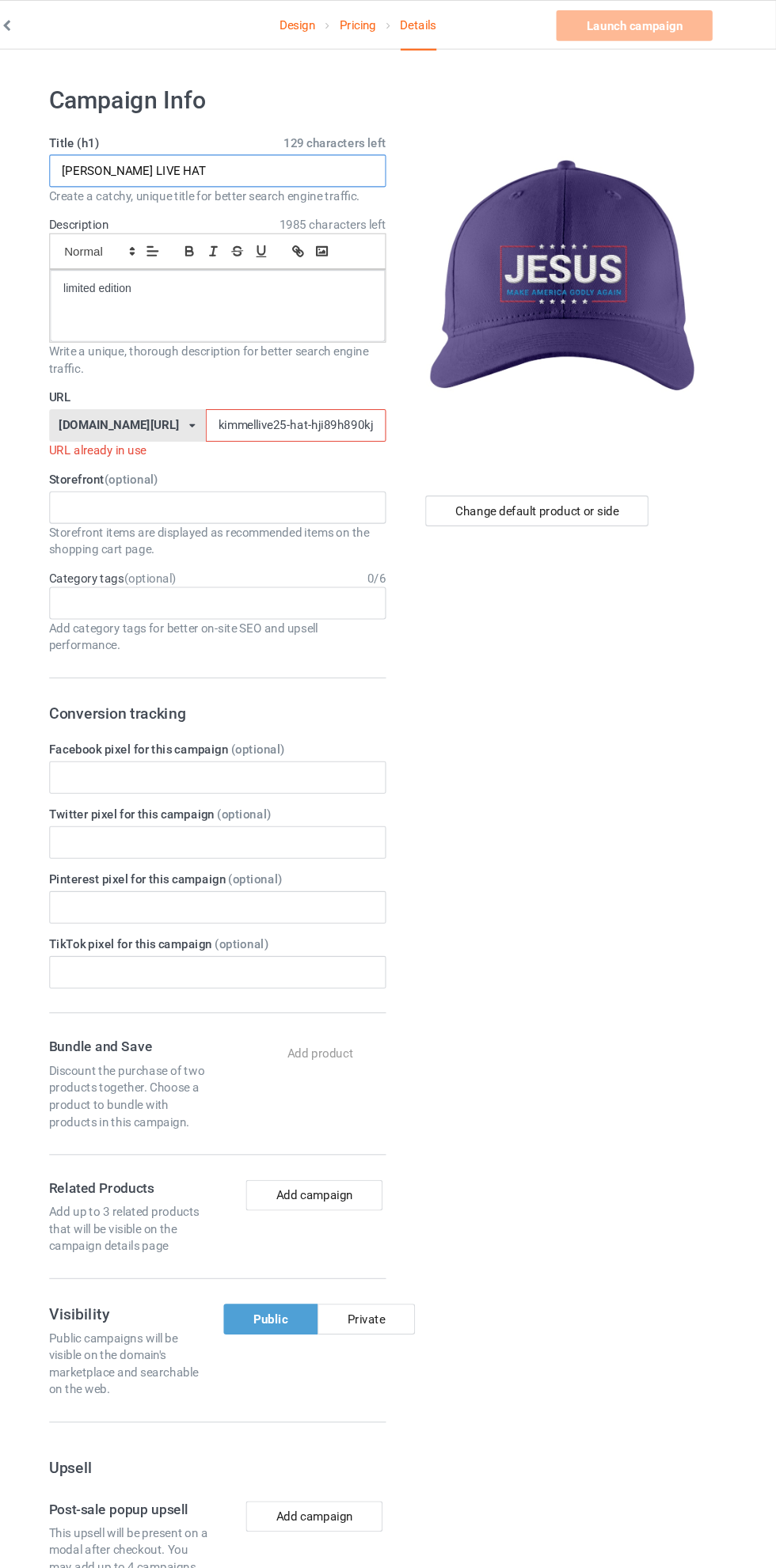
click at [290, 158] on input "[PERSON_NAME] LIVE HAT" at bounding box center [258, 159] width 312 height 30
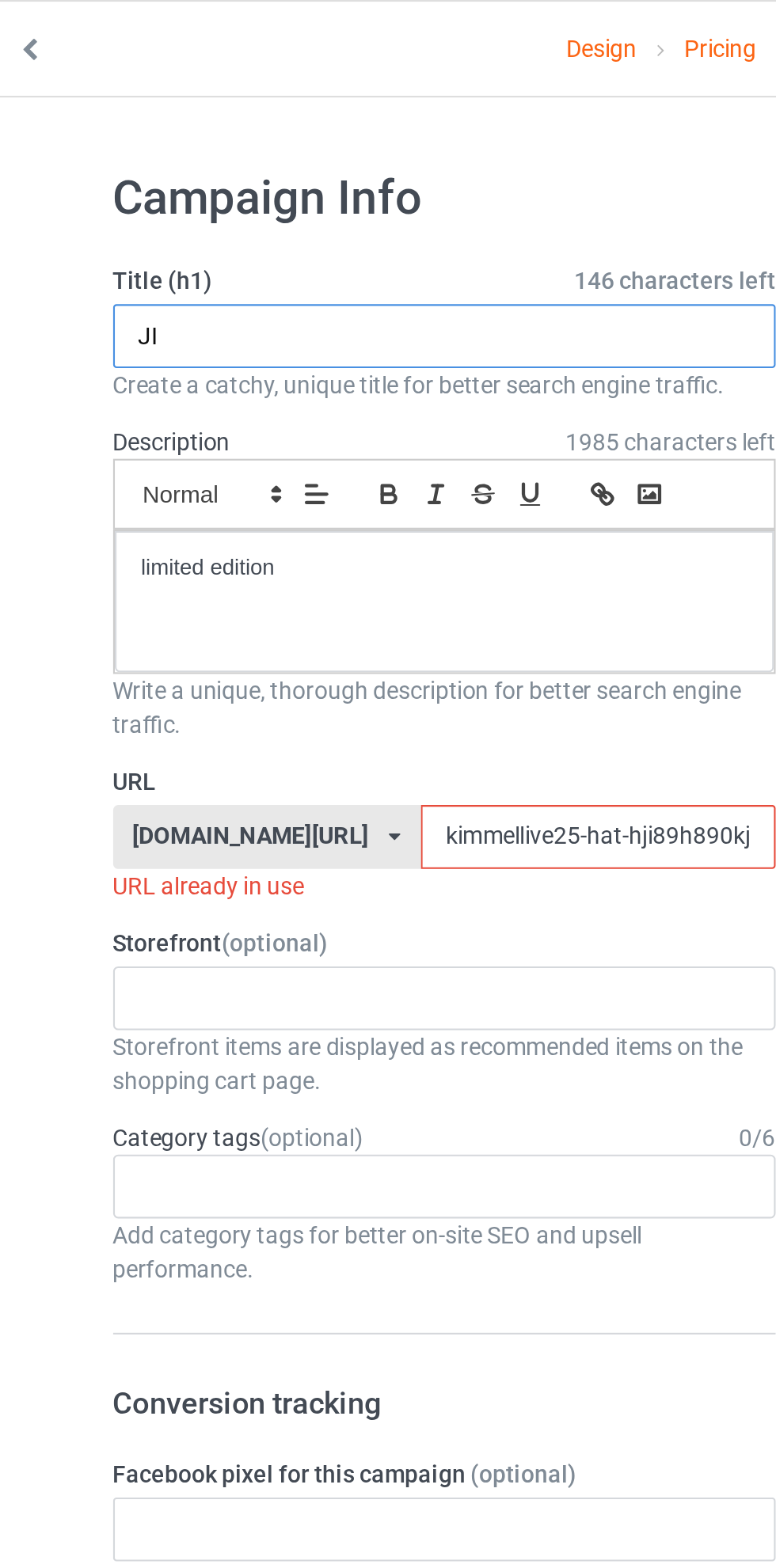
type input "J"
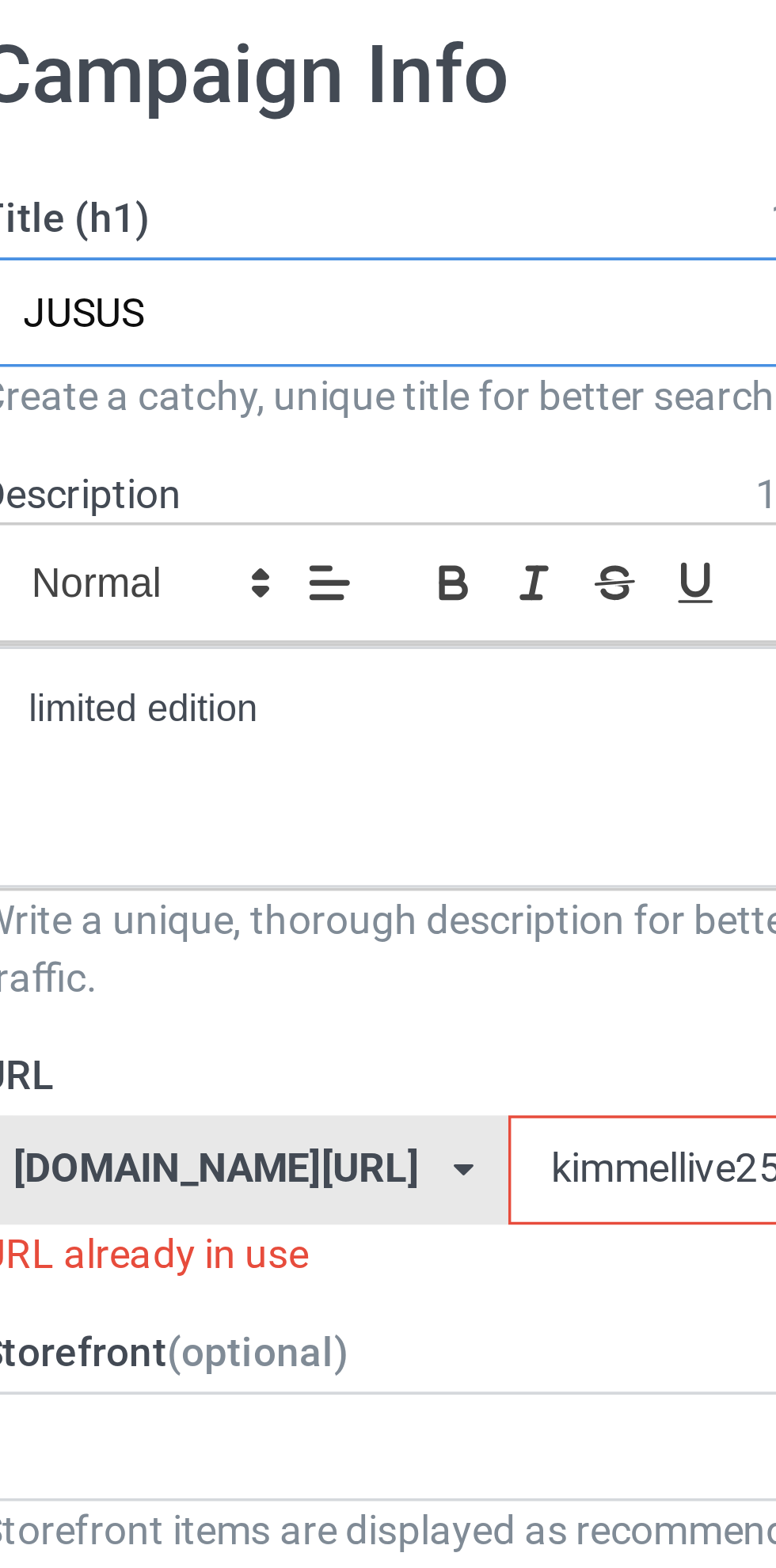
click at [126, 155] on input "JUSUS" at bounding box center [258, 159] width 312 height 30
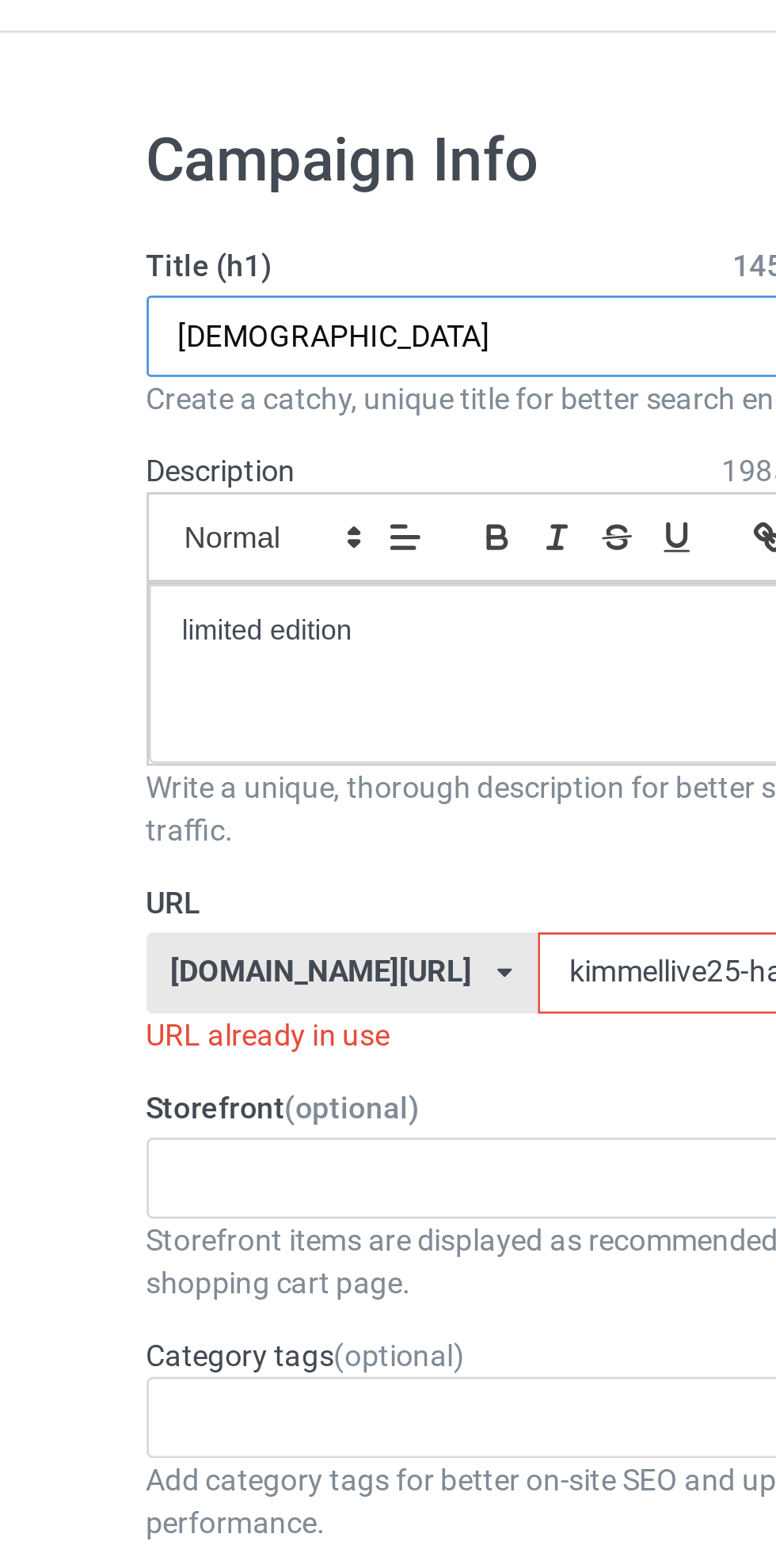
click at [178, 159] on input "[DEMOGRAPHIC_DATA]" at bounding box center [258, 159] width 312 height 30
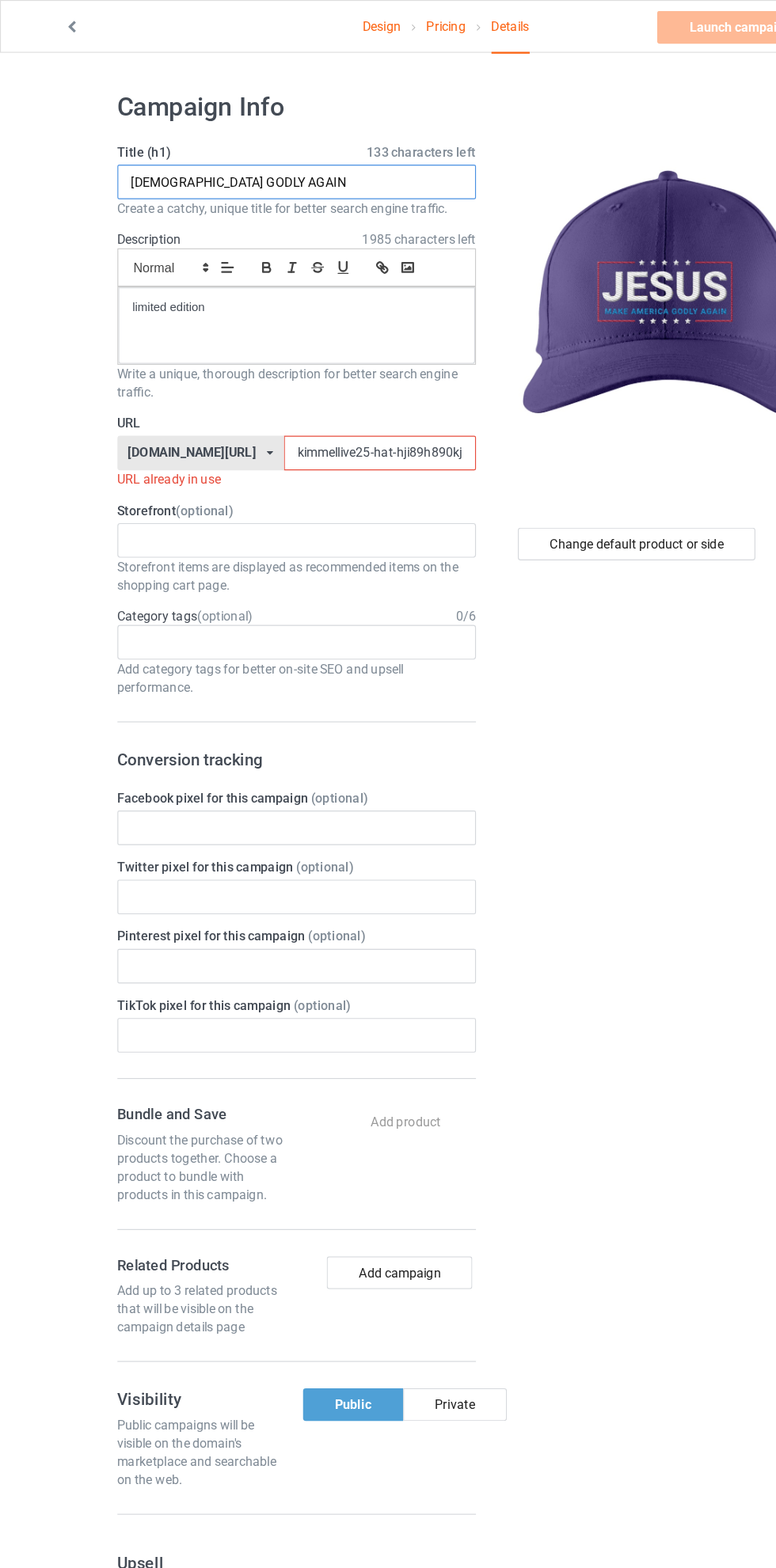
type input "[DEMOGRAPHIC_DATA] GODLY AGAIN"
click at [247, 393] on input "kimmellive25-hat-hji89h890kjh" at bounding box center [330, 394] width 167 height 30
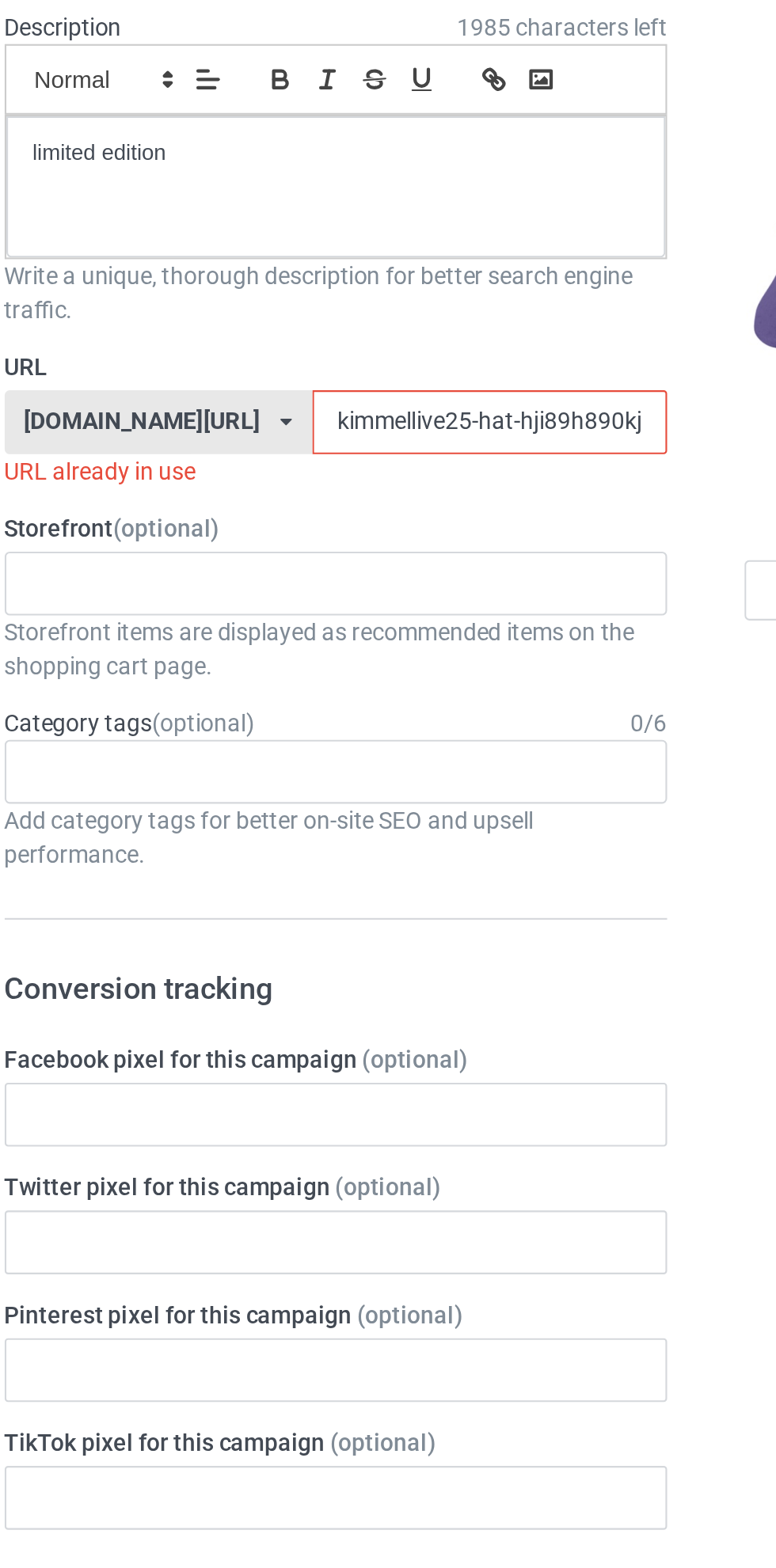
click at [272, 396] on input "kimmellive25-hat-hji89h890kjh" at bounding box center [330, 394] width 167 height 30
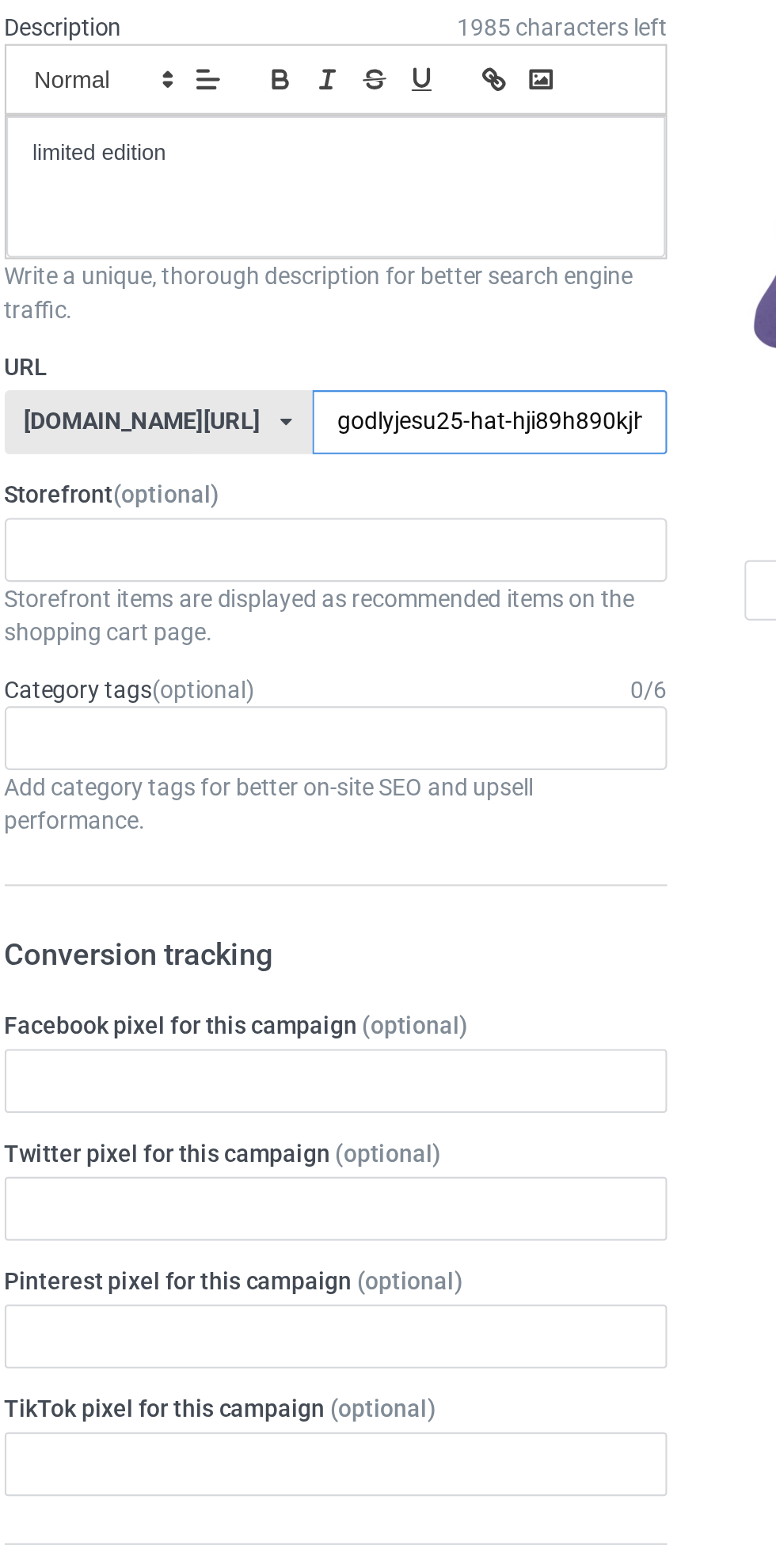
type input "godlyjesus25-hat-hji89h890kjh"
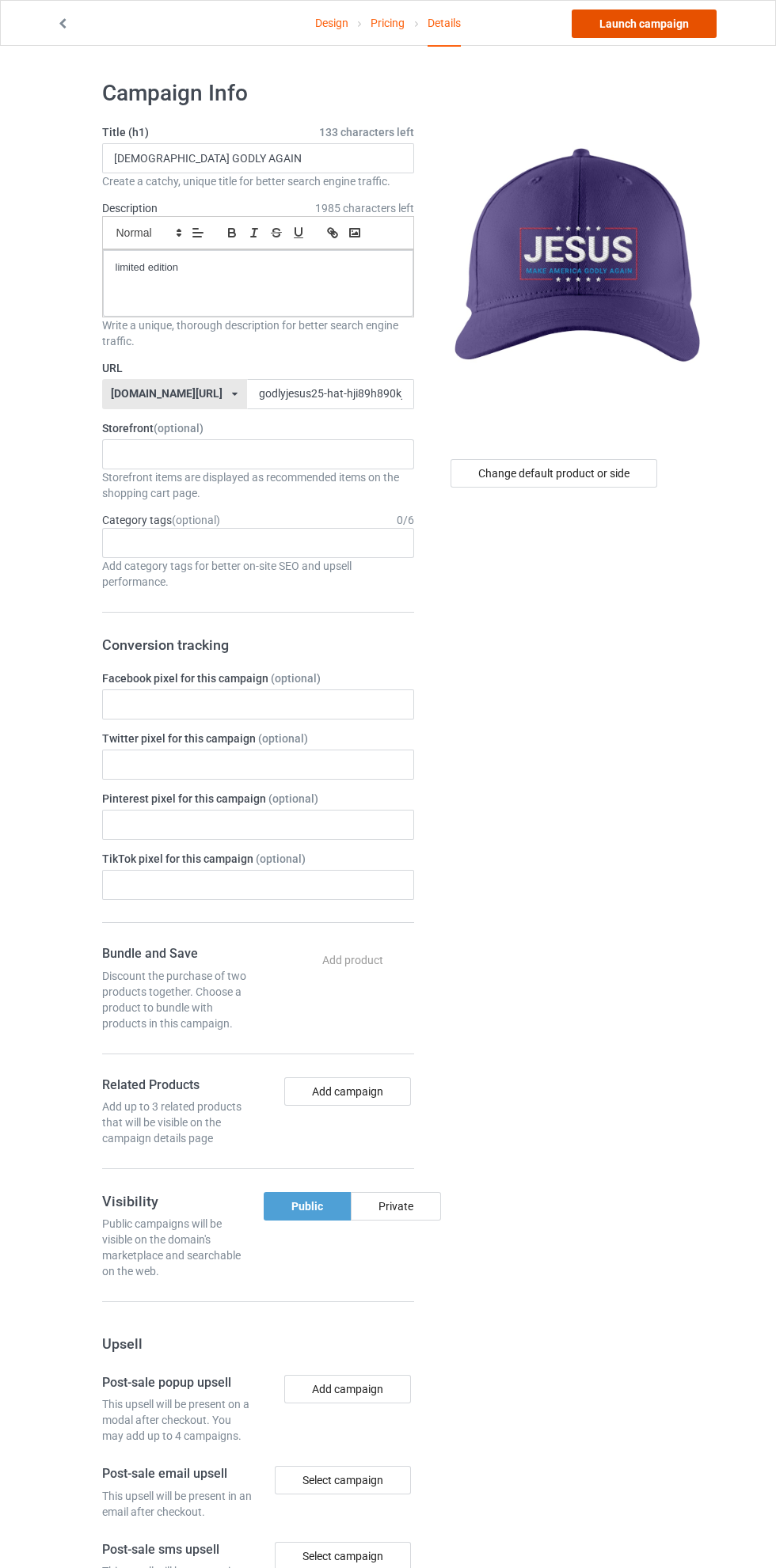
click at [661, 23] on link "Launch campaign" at bounding box center [644, 23] width 145 height 28
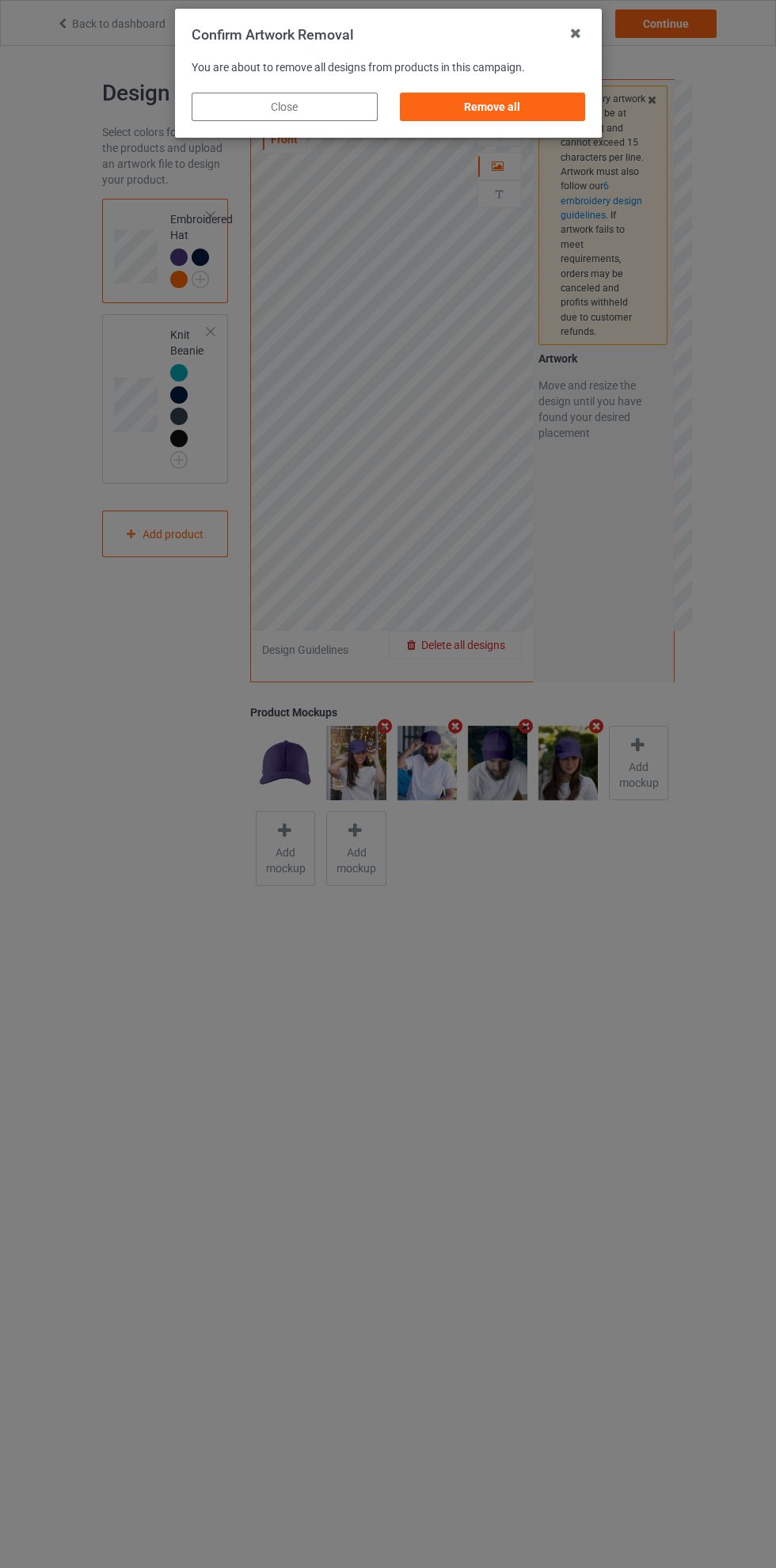
click at [522, 113] on div "Remove all" at bounding box center [491, 107] width 186 height 28
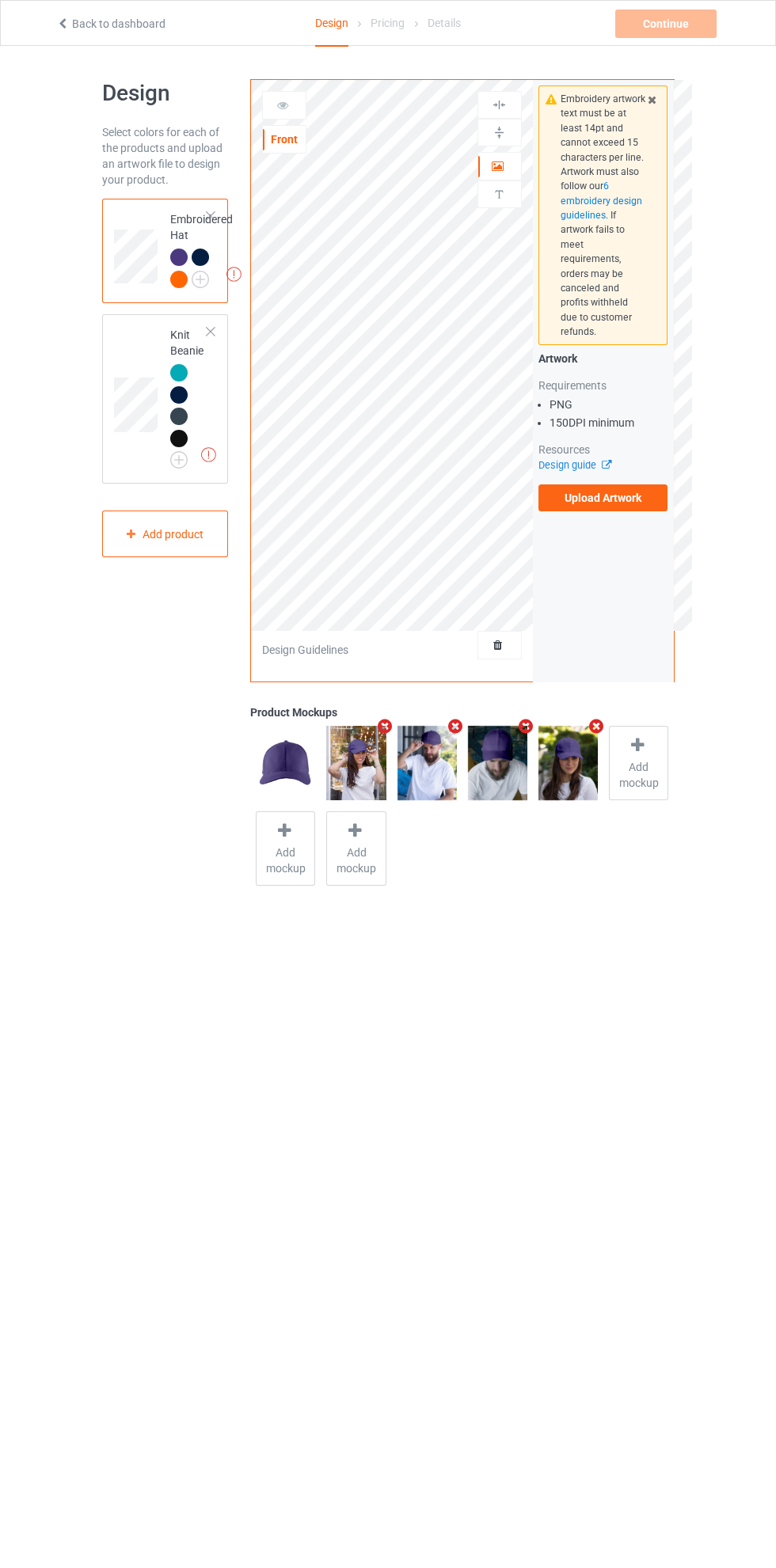
click at [613, 485] on label "Upload Artwork" at bounding box center [603, 498] width 130 height 27
click at [0, 0] on input "Upload Artwork" at bounding box center [0, 0] width 0 height 0
click at [702, 32] on div "Continue" at bounding box center [665, 23] width 101 height 28
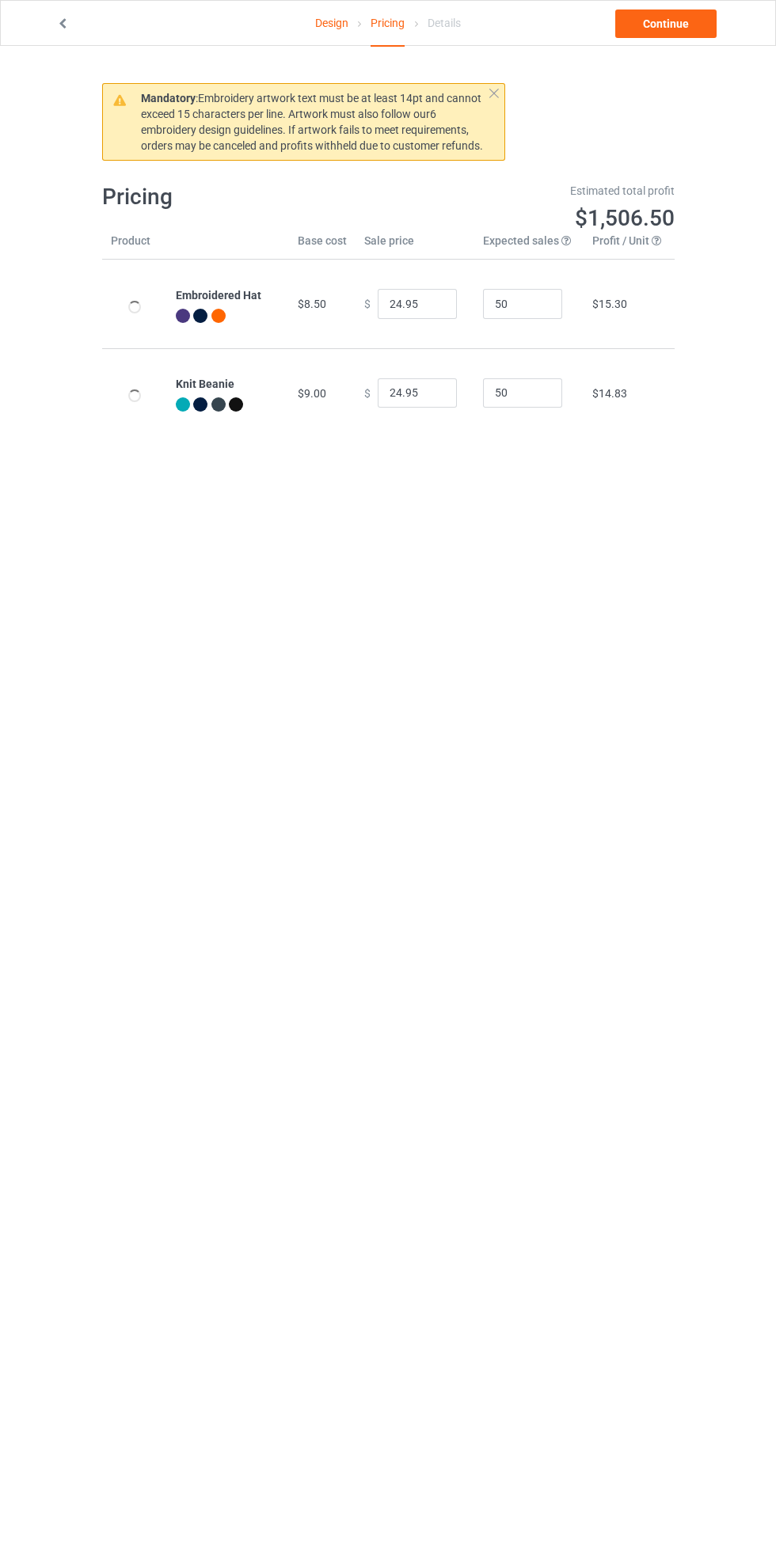
click at [685, 35] on link "Continue" at bounding box center [665, 23] width 101 height 28
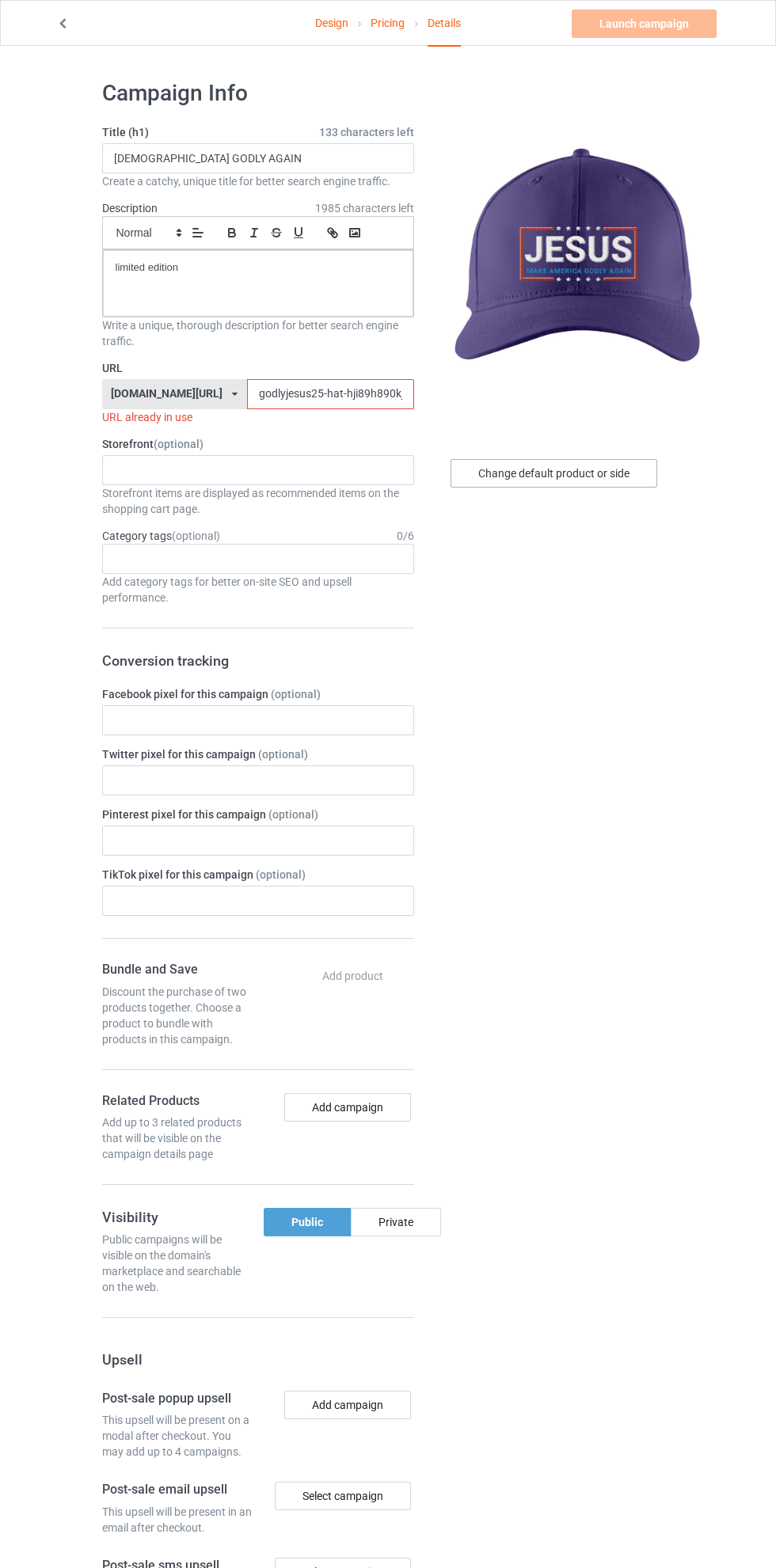
click at [621, 471] on div "Change default product or side" at bounding box center [554, 473] width 207 height 28
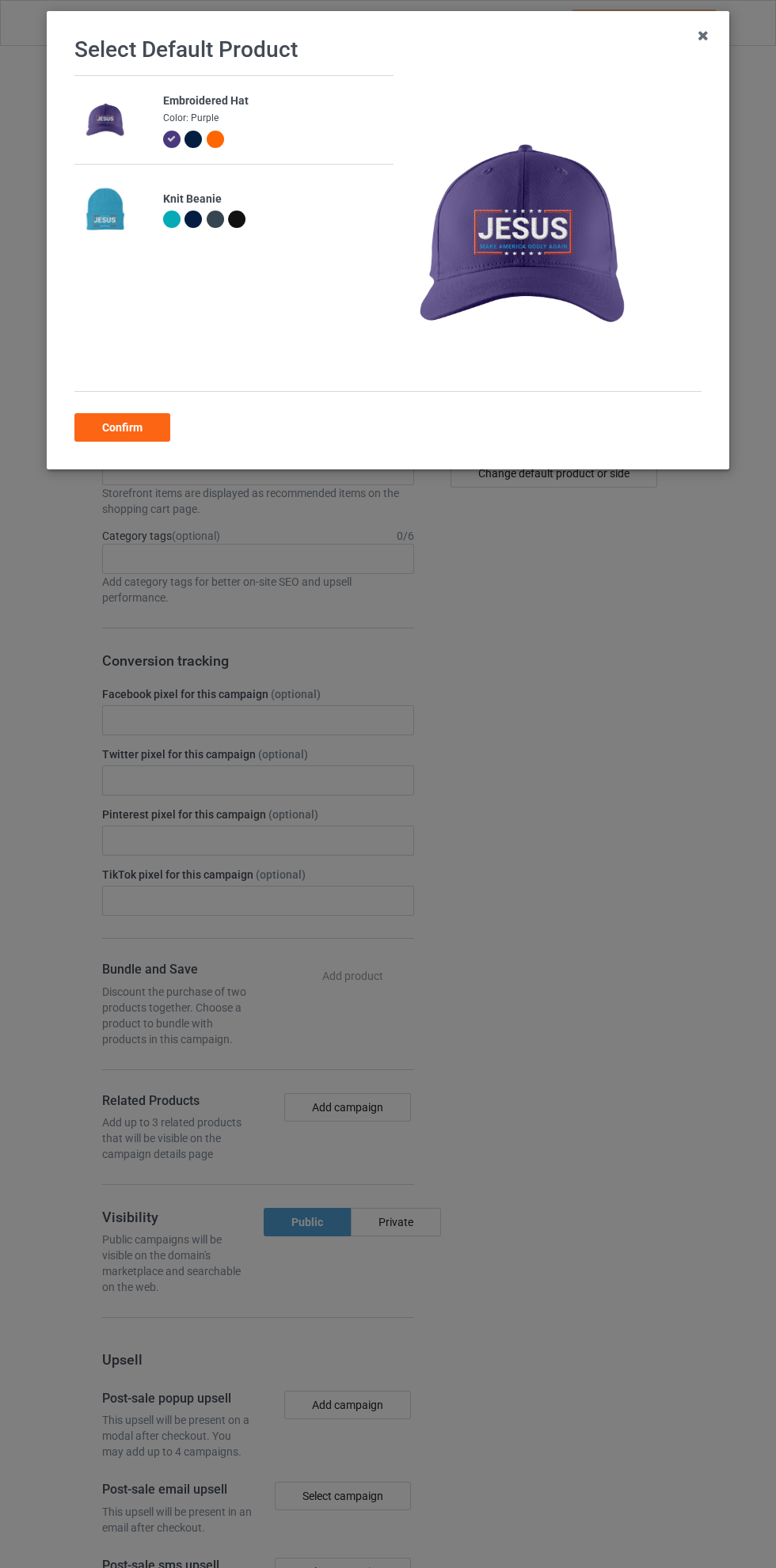
click at [202, 135] on div at bounding box center [195, 142] width 23 height 23
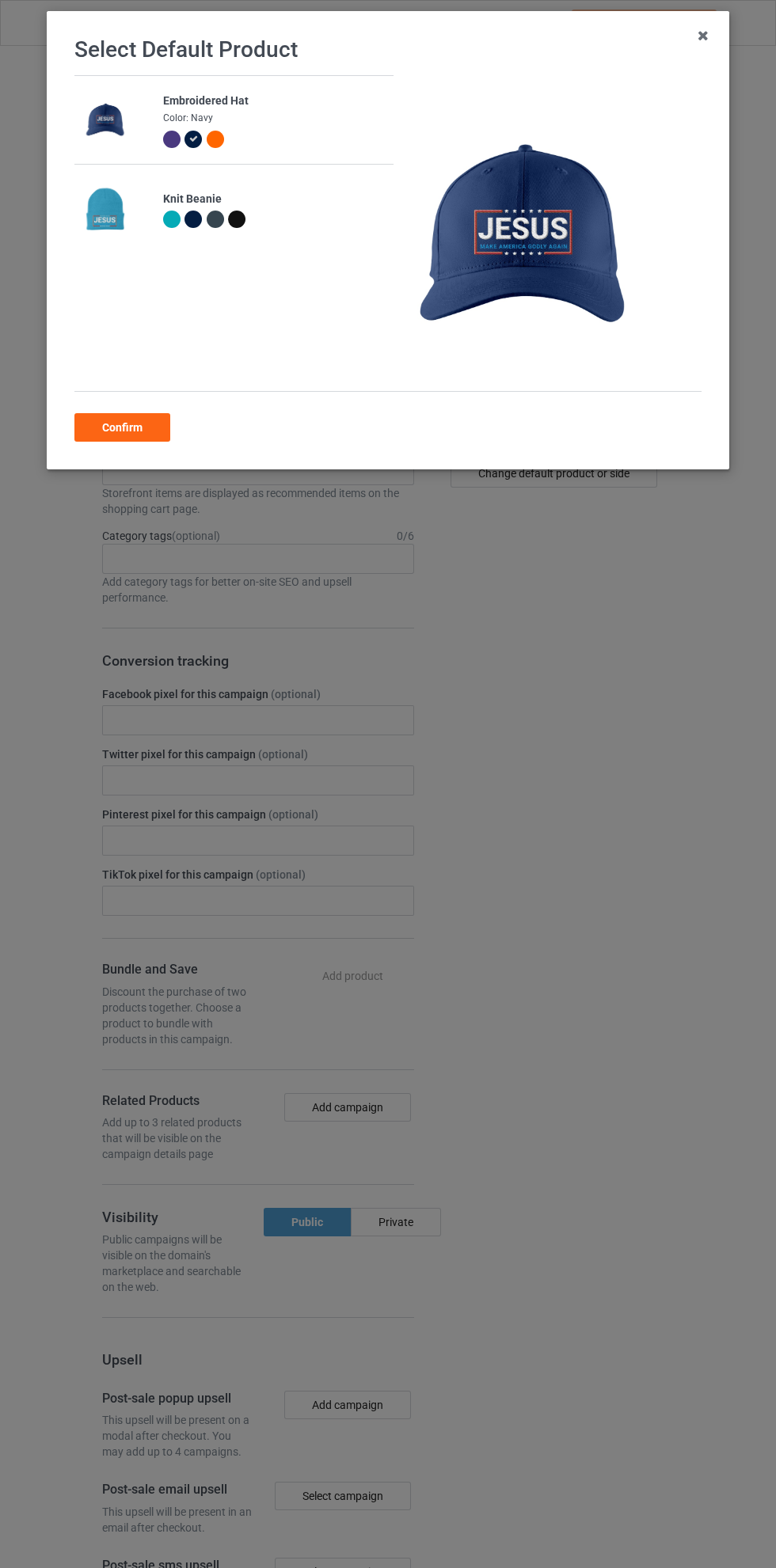
click at [241, 221] on div at bounding box center [236, 219] width 18 height 18
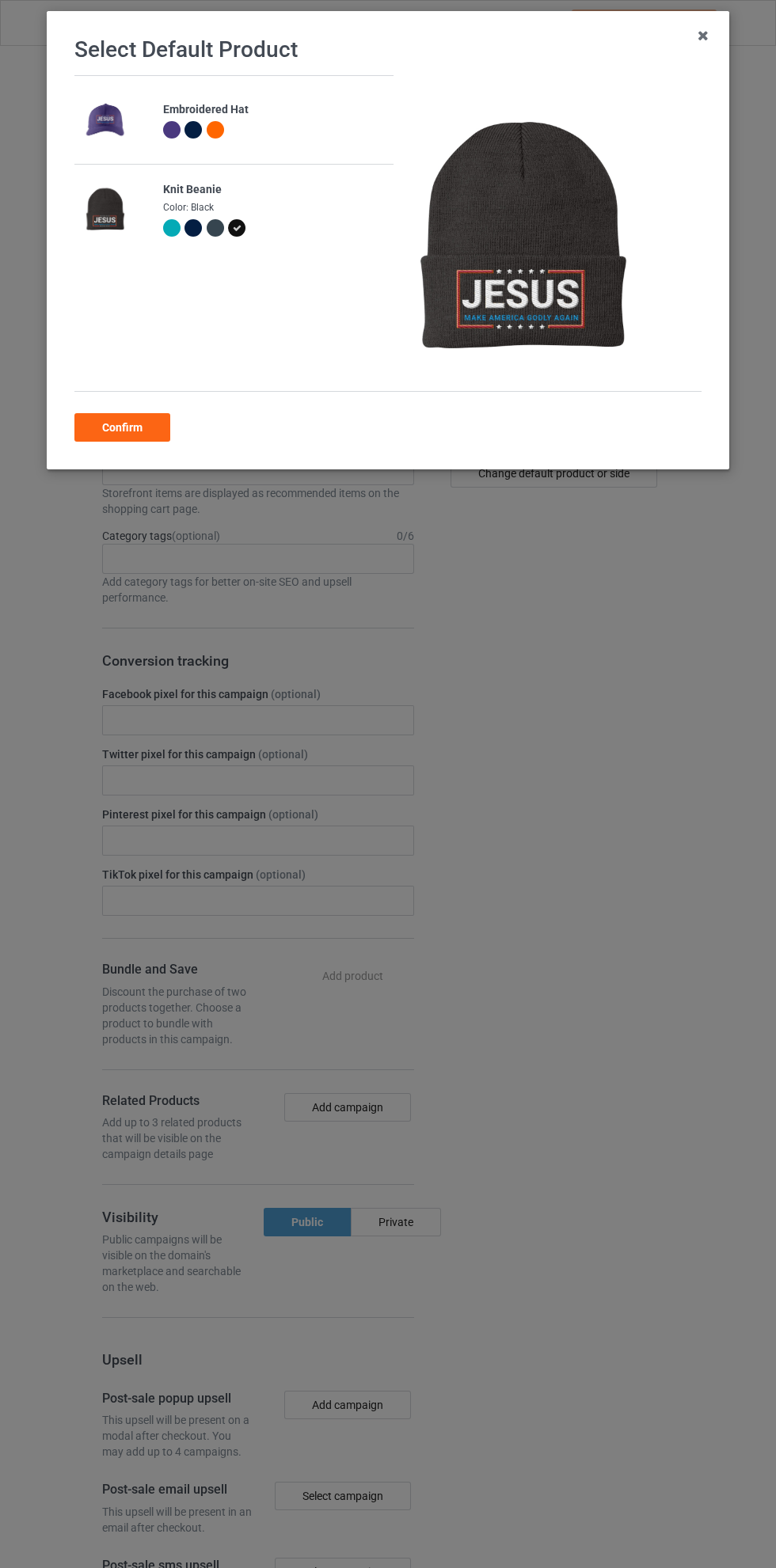
click at [204, 231] on div at bounding box center [195, 230] width 23 height 23
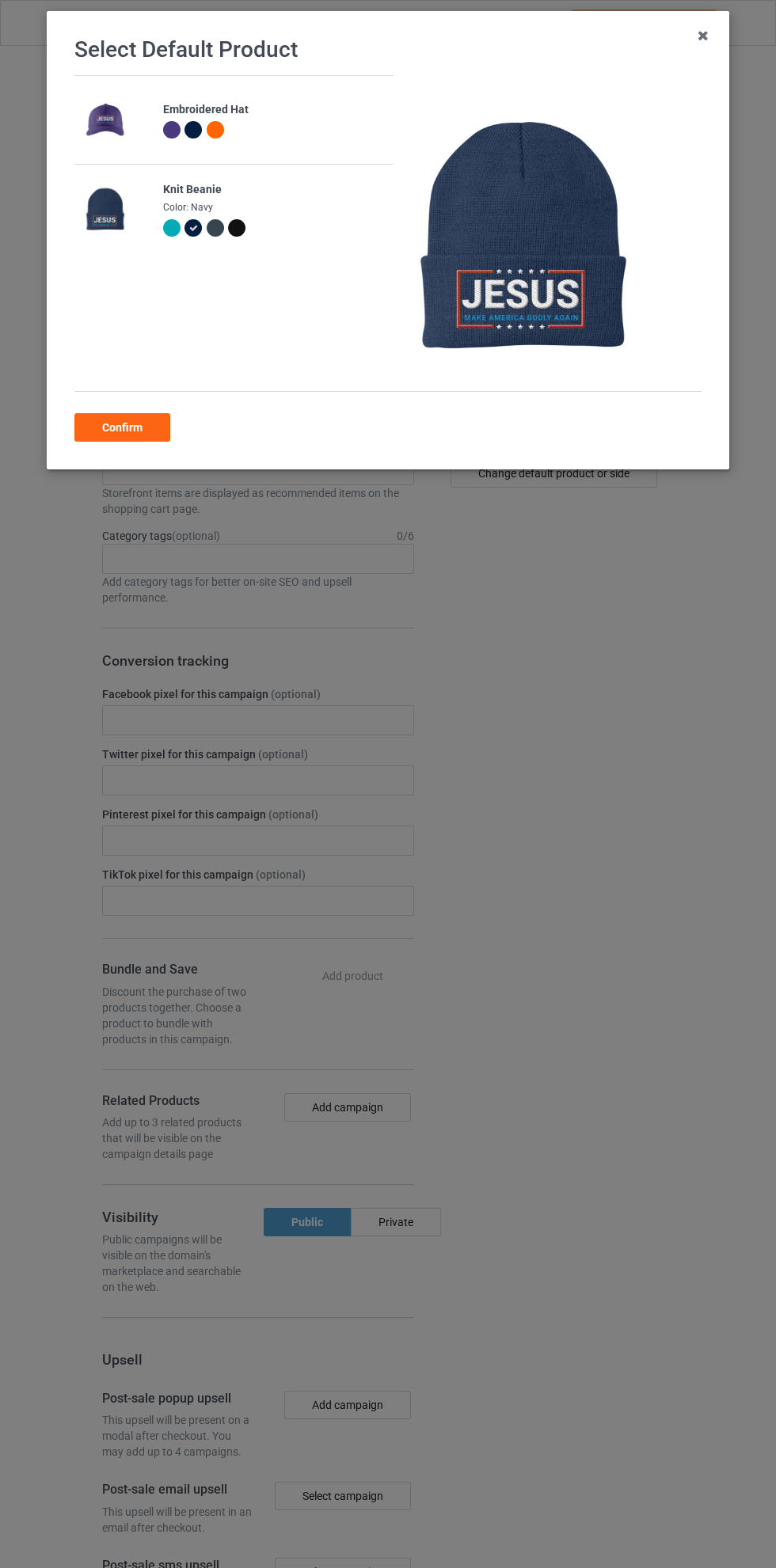
click at [131, 432] on div "Confirm" at bounding box center [122, 427] width 96 height 28
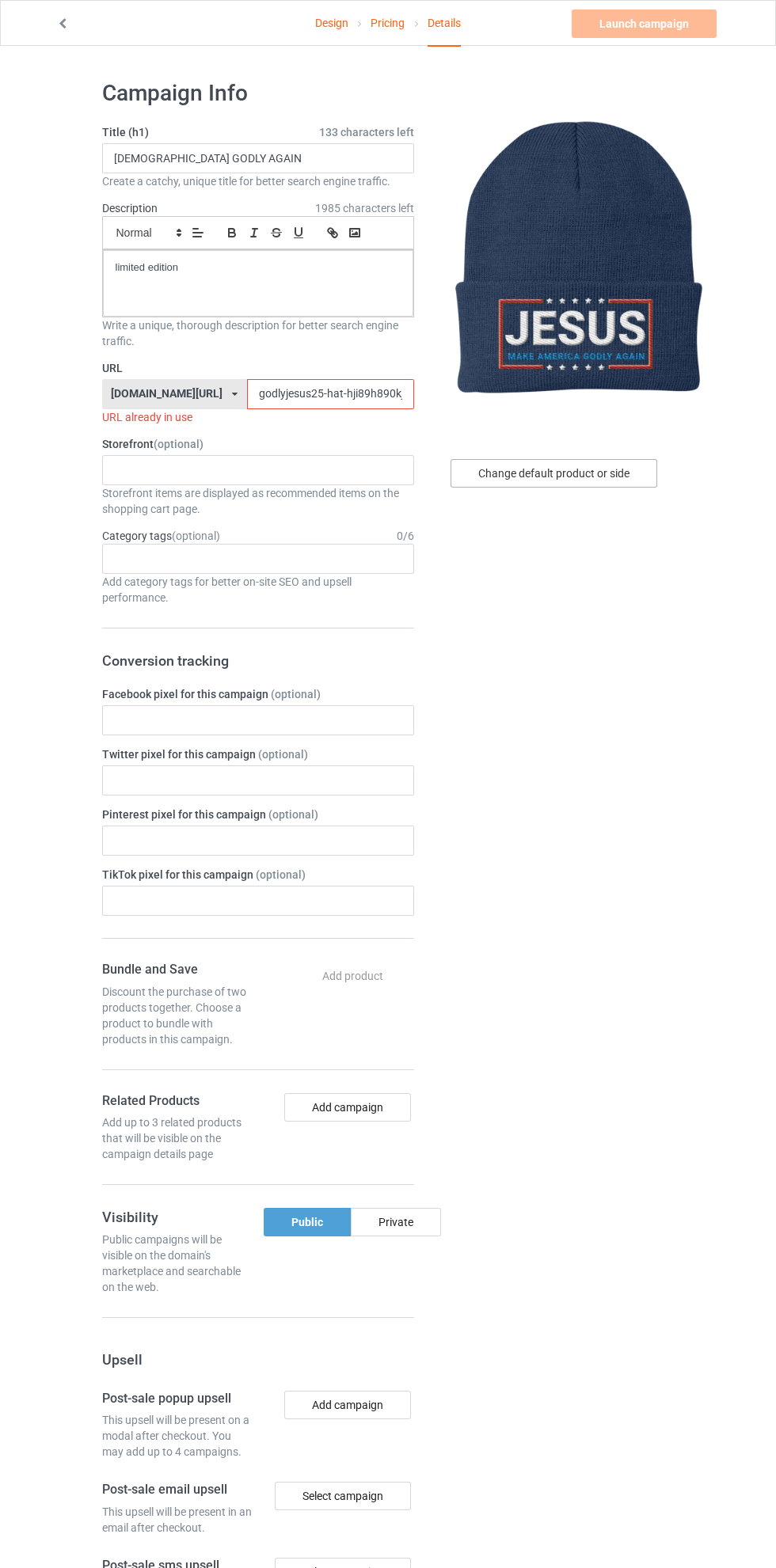
click at [581, 471] on div "Change default product or side" at bounding box center [554, 473] width 207 height 28
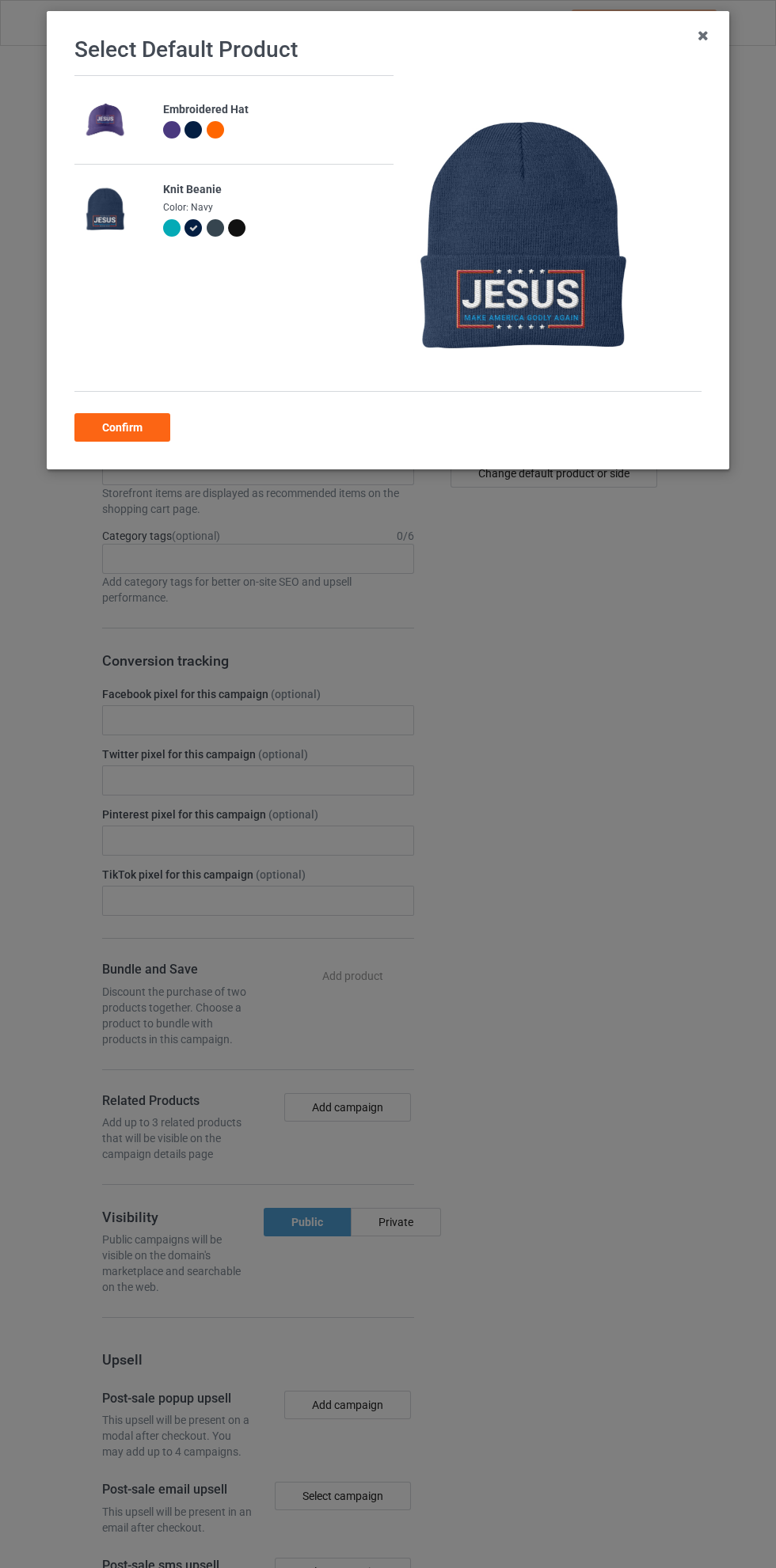
click at [319, 124] on div at bounding box center [274, 132] width 222 height 23
click at [199, 135] on div at bounding box center [193, 129] width 18 height 18
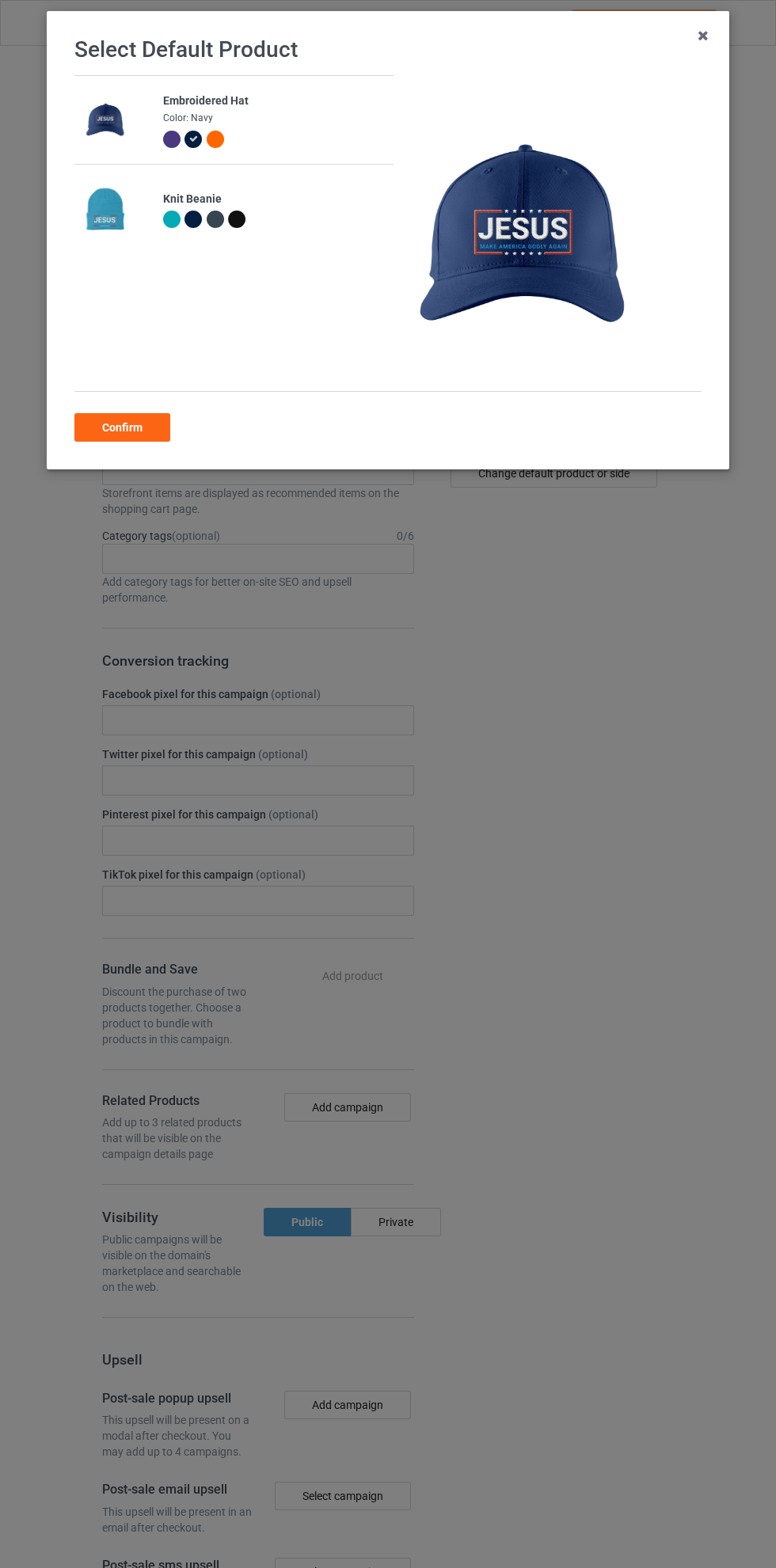
click at [134, 430] on div "Confirm" at bounding box center [122, 427] width 96 height 28
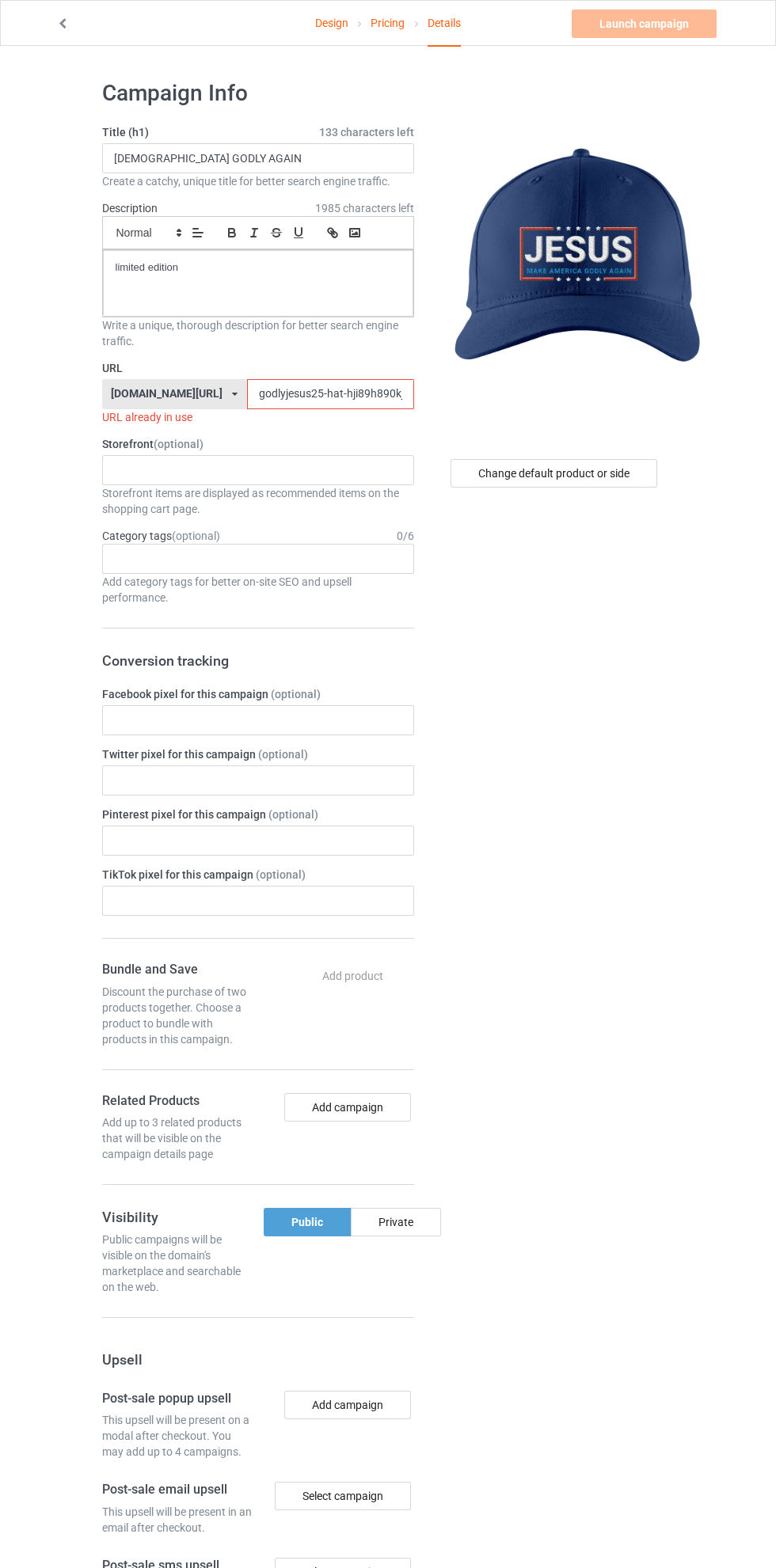
click at [270, 394] on input "godlyjesus25-hat-hji89h890kjh" at bounding box center [330, 394] width 167 height 30
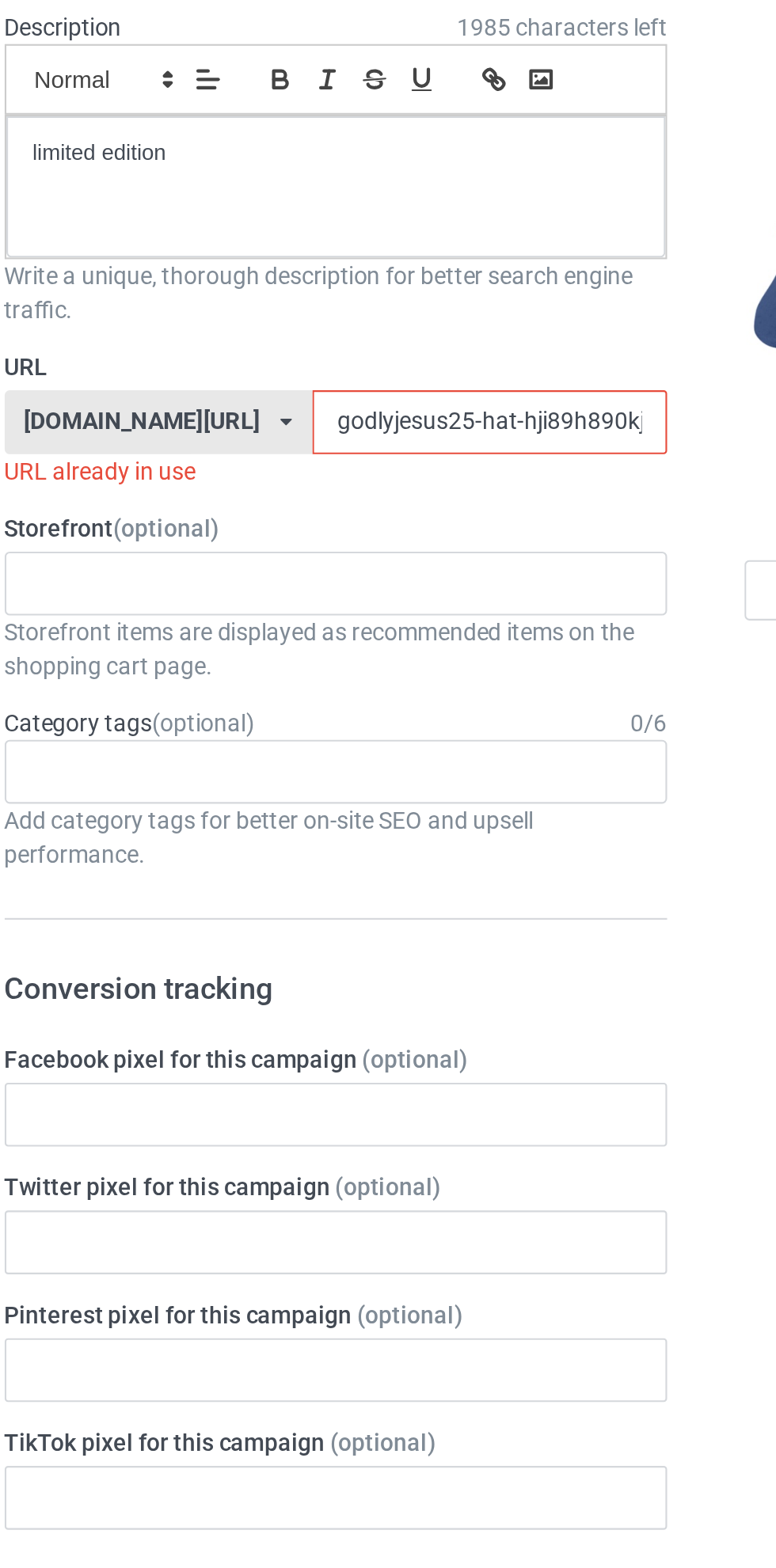
click at [248, 395] on input "godlyjesus25-hat-hji89h890kjh" at bounding box center [330, 394] width 167 height 30
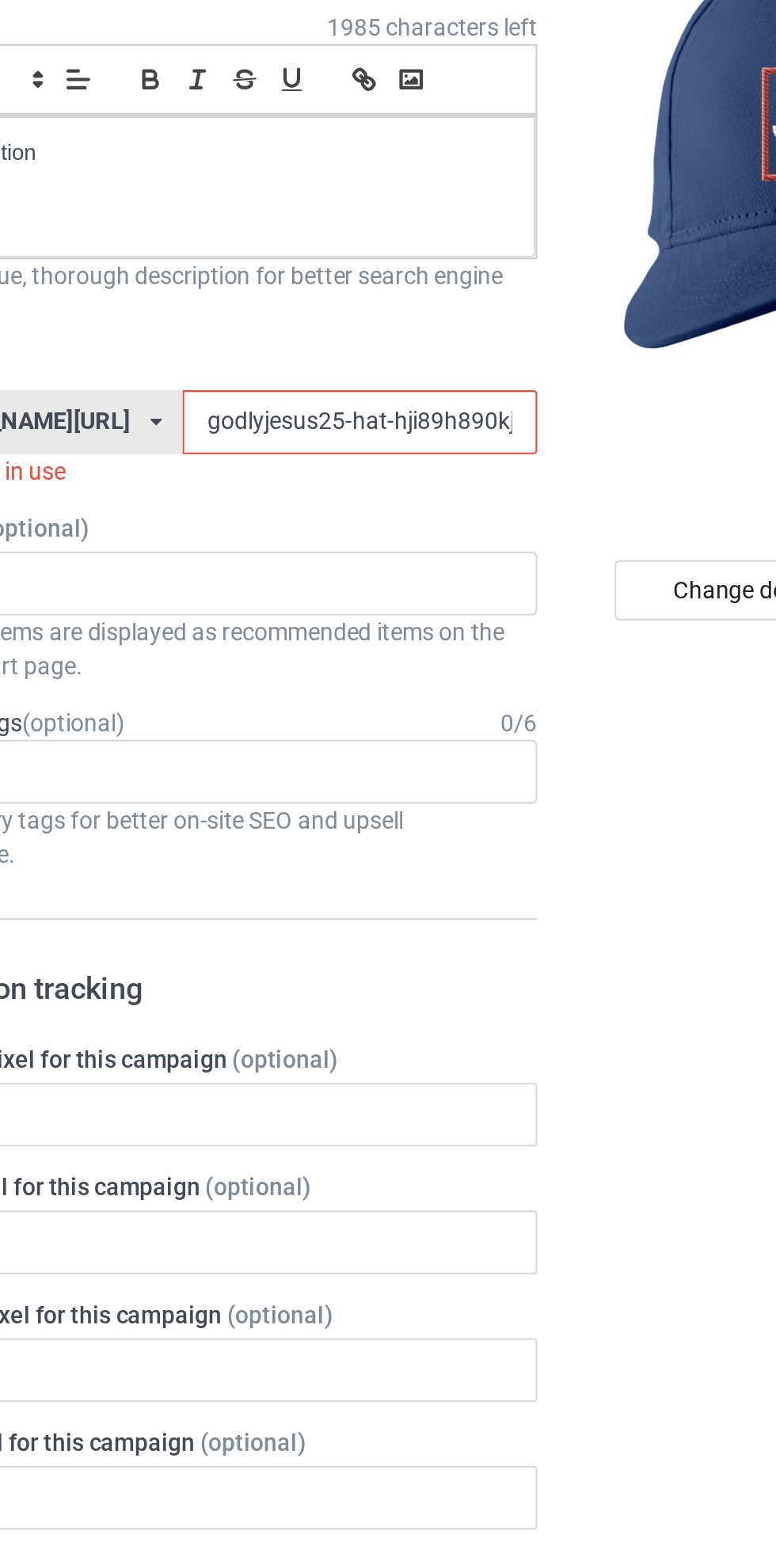
type input "godly-jesus25-hat-hji89h890kjh"
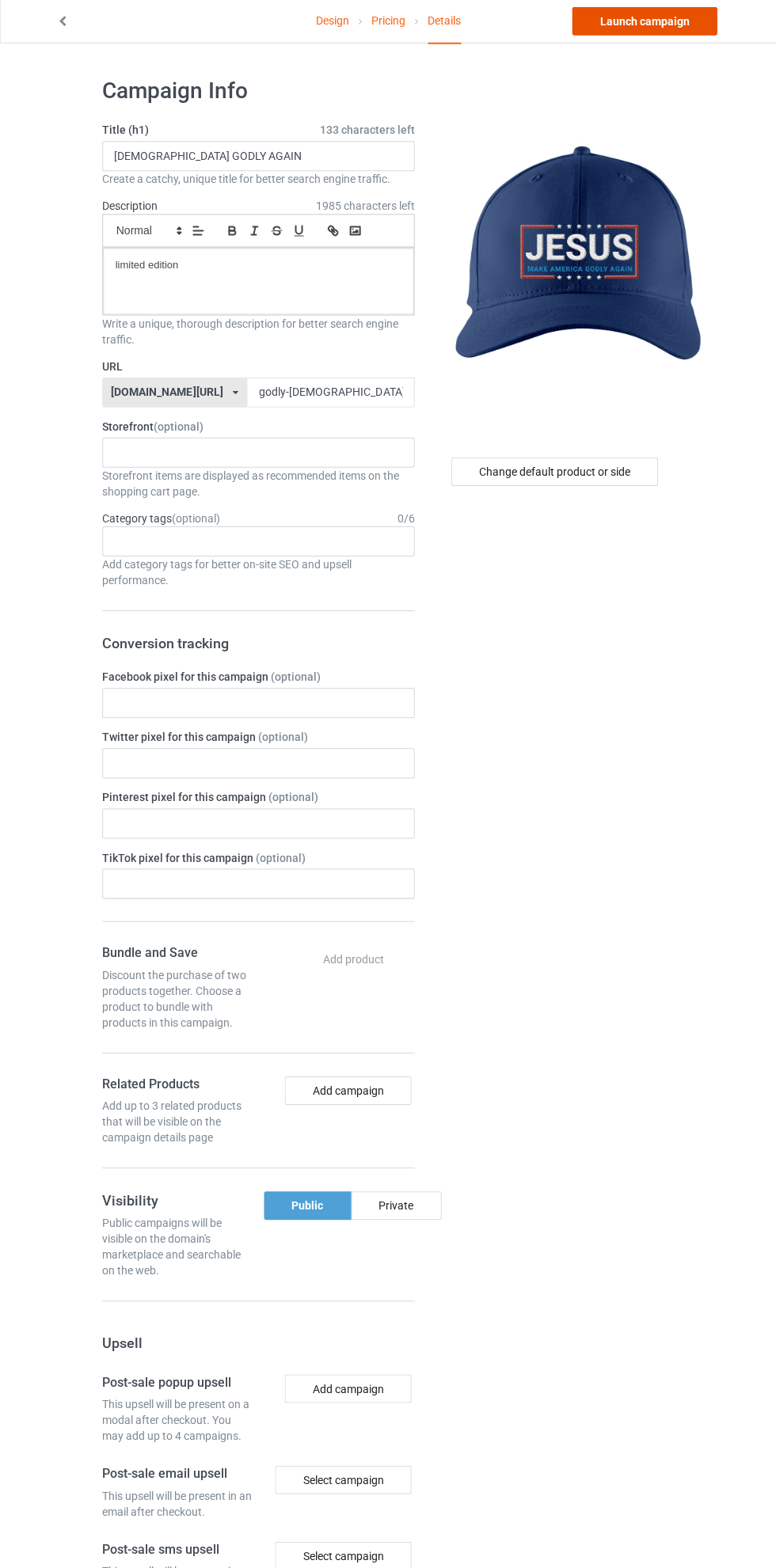
click at [662, 23] on link "Launch campaign" at bounding box center [644, 23] width 145 height 28
